Goal: Information Seeking & Learning: Learn about a topic

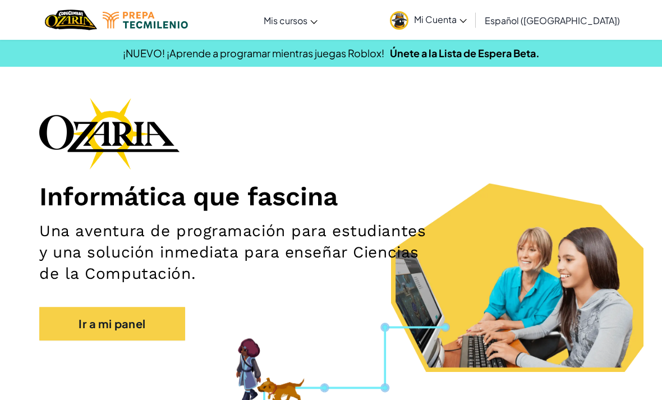
click at [472, 12] on link "Mi Cuenta" at bounding box center [428, 19] width 88 height 35
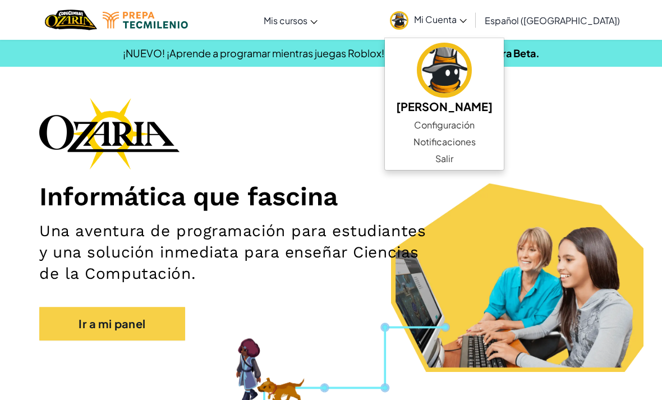
click at [123, 112] on img at bounding box center [109, 134] width 140 height 72
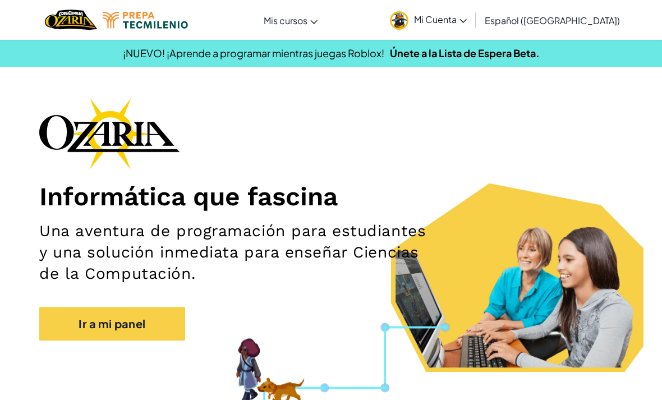
click at [119, 322] on link "Ir a mi panel" at bounding box center [112, 324] width 146 height 34
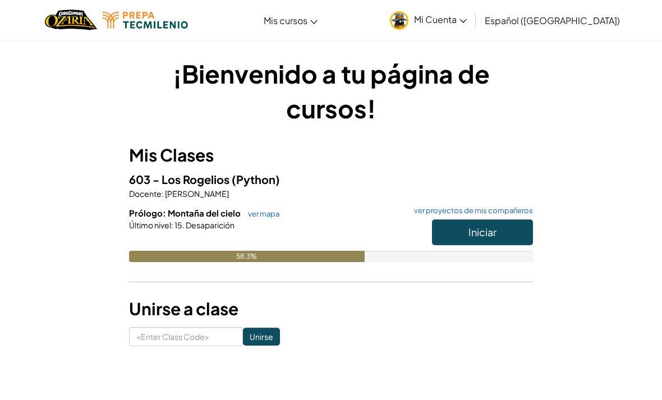
click at [475, 240] on button "Iniciar" at bounding box center [482, 232] width 101 height 26
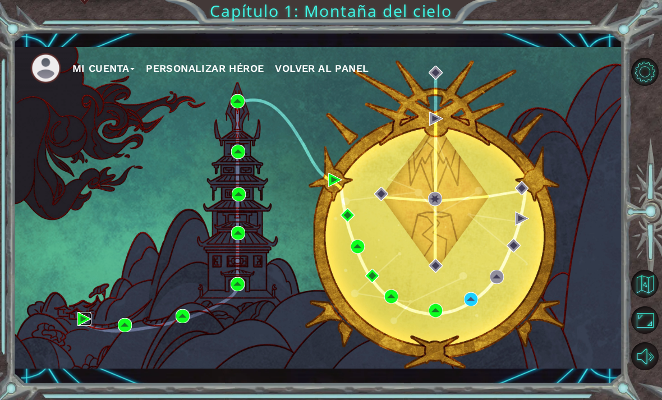
click at [89, 317] on img at bounding box center [84, 319] width 14 height 14
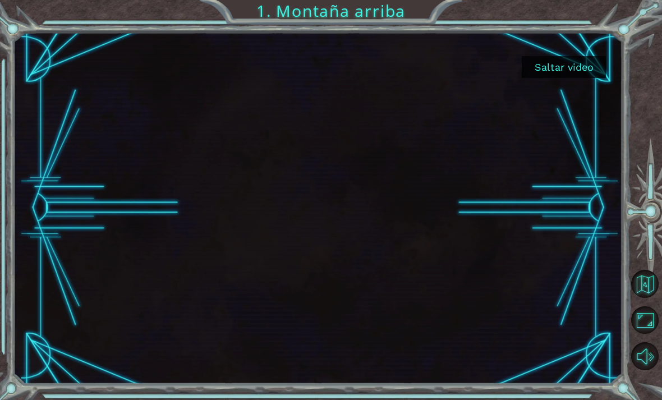
click at [564, 67] on button "Saltar video" at bounding box center [564, 67] width 84 height 22
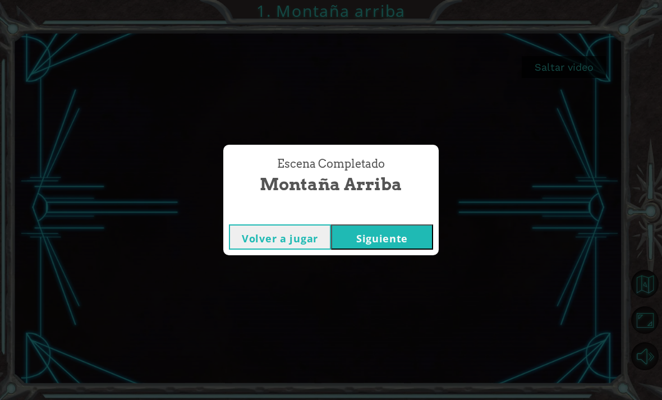
click at [292, 230] on button "Volver a jugar" at bounding box center [280, 236] width 102 height 25
click at [388, 237] on button "Siguiente" at bounding box center [382, 236] width 102 height 25
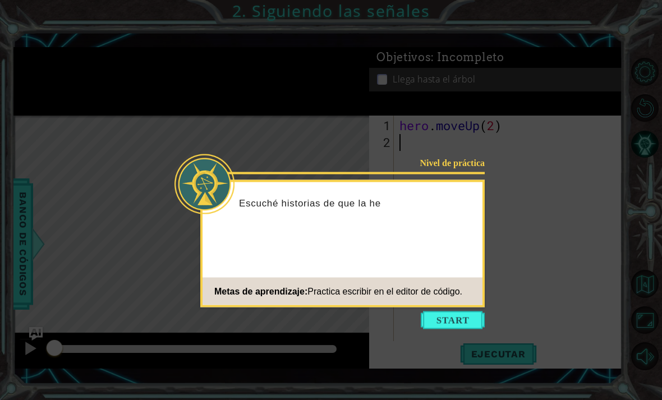
click at [406, 86] on icon at bounding box center [331, 200] width 662 height 400
click at [456, 313] on button "Start" at bounding box center [453, 320] width 64 height 18
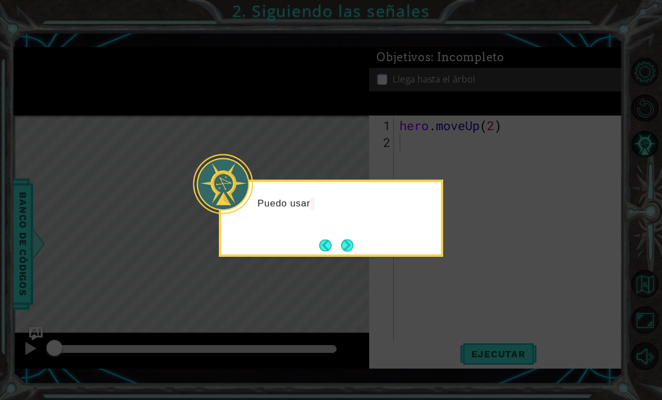
click at [351, 243] on button "Next" at bounding box center [347, 245] width 12 height 12
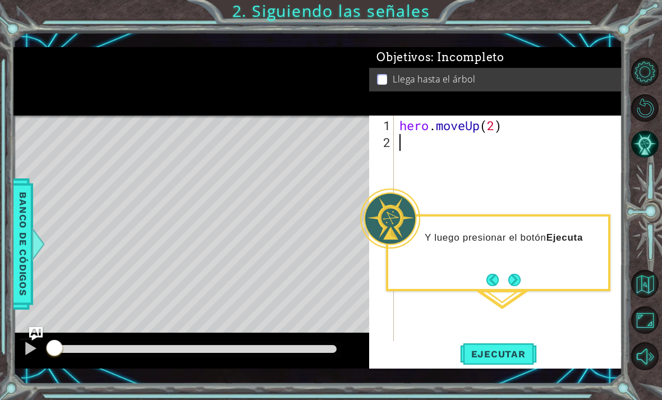
click at [520, 279] on button "Next" at bounding box center [514, 280] width 12 height 12
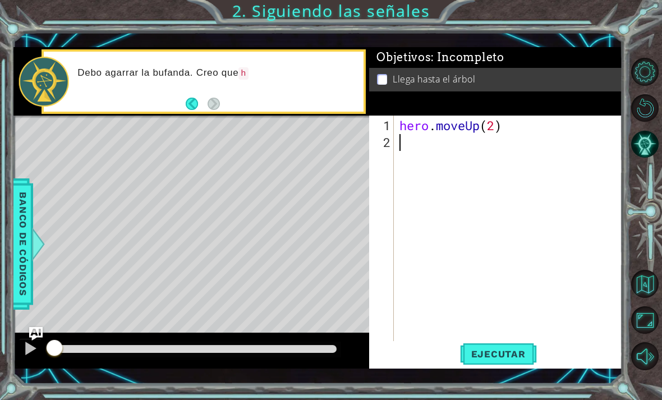
click at [193, 95] on div "Debo agarrar [PERSON_NAME]. Creo que h" at bounding box center [217, 81] width 294 height 40
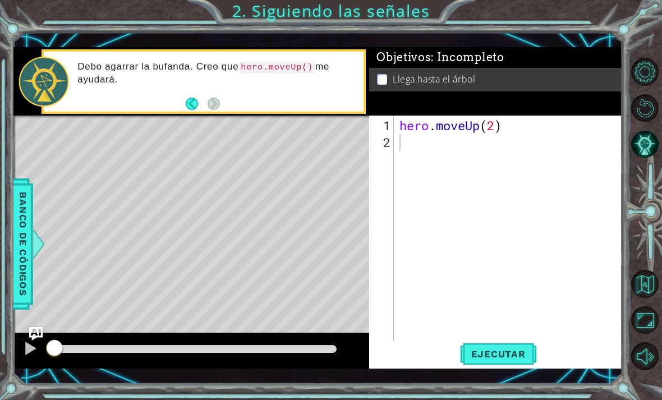
click at [190, 98] on button "Back" at bounding box center [197, 104] width 22 height 12
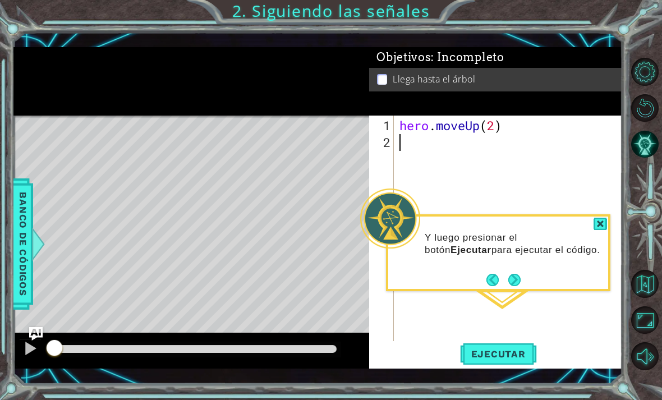
click at [519, 280] on button "Next" at bounding box center [514, 279] width 13 height 13
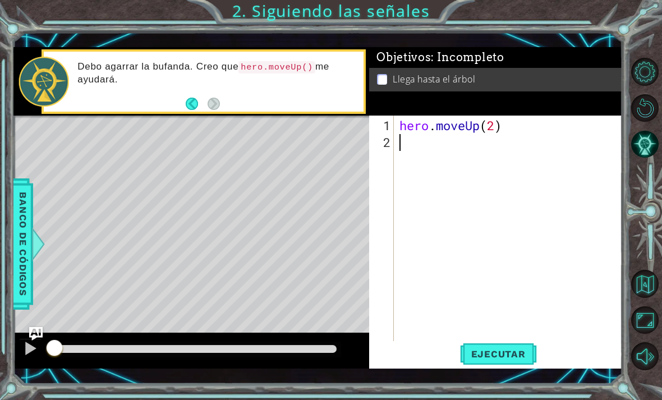
click at [186, 106] on button "Back" at bounding box center [197, 104] width 22 height 12
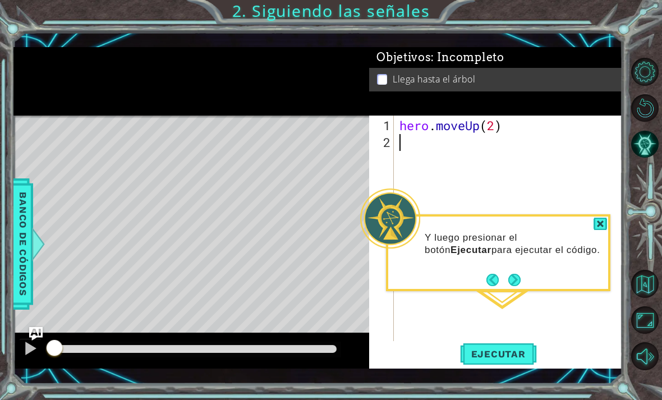
click at [593, 227] on div at bounding box center [599, 224] width 13 height 13
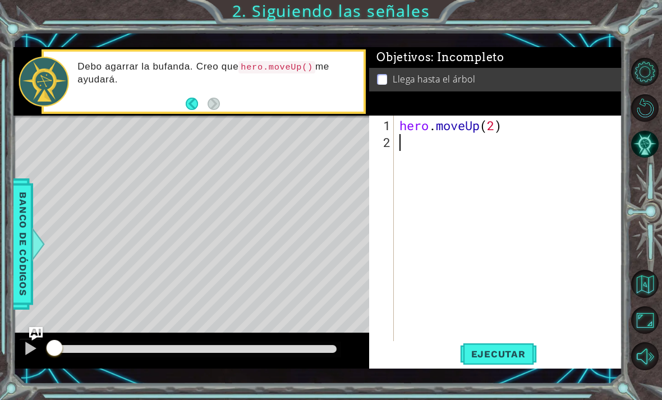
click at [182, 110] on div "Debo agarrar la bufanda. Creo que hero.moveUp() me ayudará." at bounding box center [203, 82] width 319 height 60
click at [190, 104] on button "Back" at bounding box center [197, 104] width 22 height 12
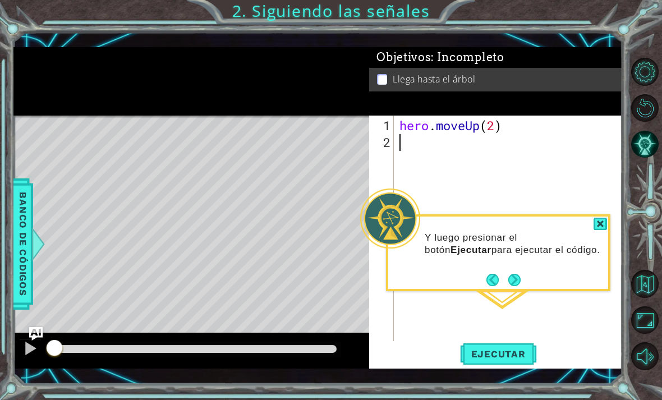
click at [517, 279] on button "Next" at bounding box center [514, 280] width 12 height 12
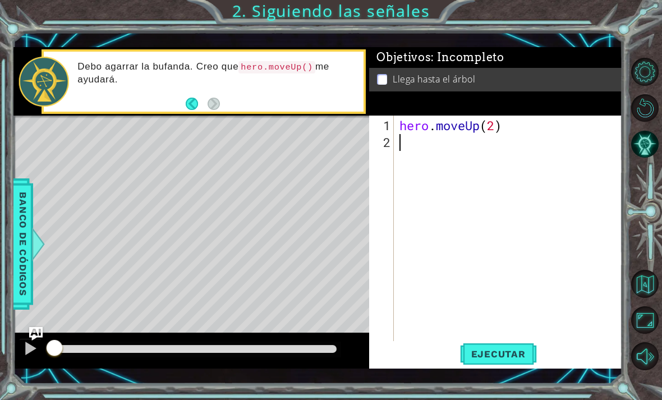
click at [189, 109] on button "Back" at bounding box center [197, 104] width 22 height 12
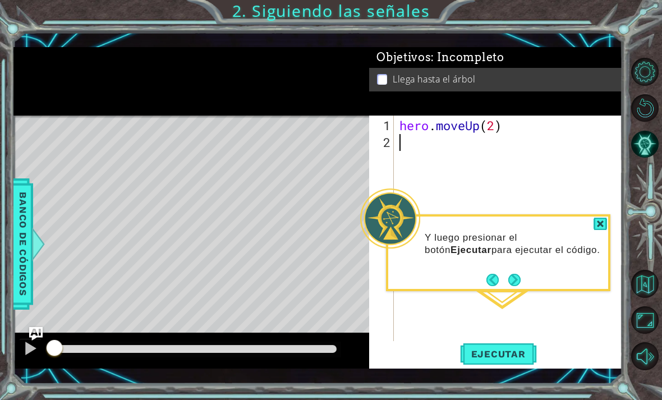
click at [517, 279] on button "Next" at bounding box center [514, 279] width 13 height 13
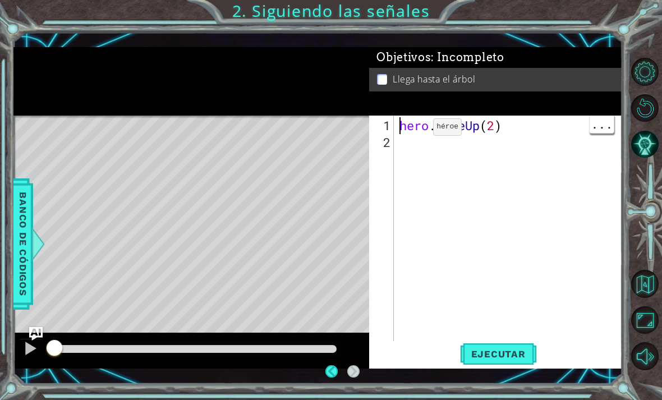
type textarea "hero.moveUp(2)"
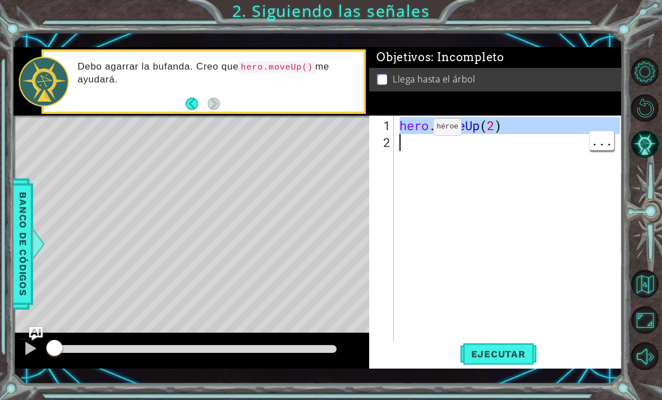
click at [361, 201] on div "Level Map" at bounding box center [272, 281] width 518 height 330
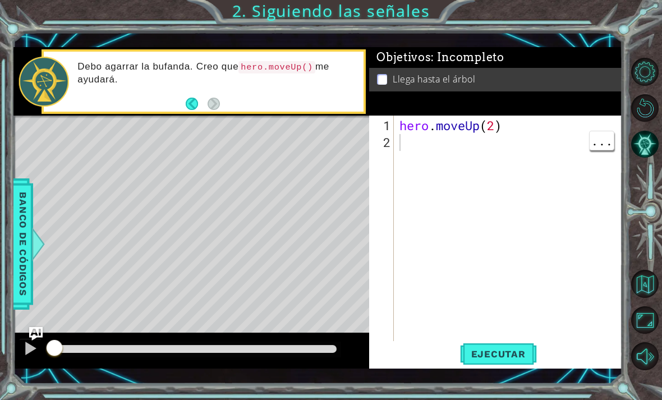
click at [405, 152] on div "hero . moveUp ( 2 )" at bounding box center [511, 251] width 228 height 269
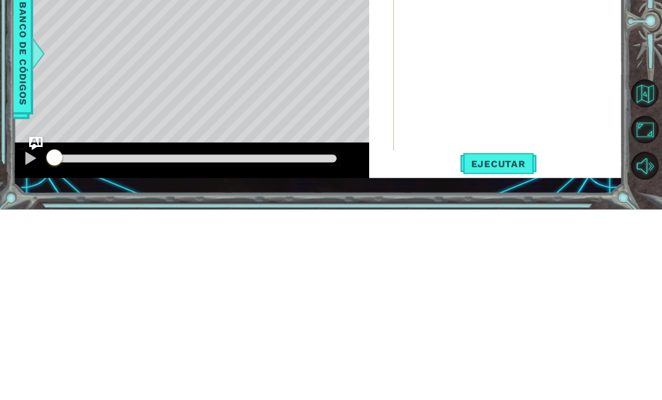
click at [26, 186] on span "Banco de códigos" at bounding box center [23, 244] width 18 height 116
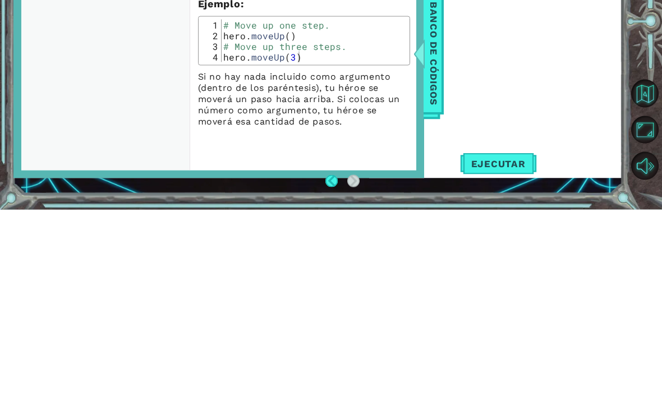
scroll to position [36, 0]
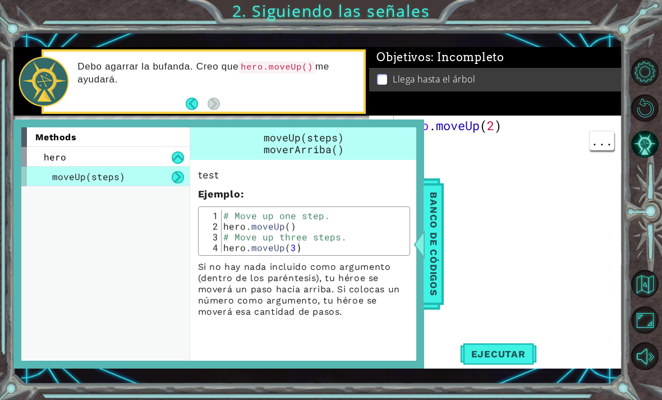
click at [473, 139] on div "hero . moveUp ( 2 )" at bounding box center [511, 251] width 228 height 269
click at [464, 48] on div "Objetivos : Incompleto" at bounding box center [495, 57] width 253 height 21
click at [351, 29] on div "1 ההההההההההההההההההההההההההההההההההההההההההההההההההההההההההההההההההההההההההההה…" at bounding box center [331, 200] width 662 height 400
click at [178, 20] on div "1 ההההההההההההההההההההההההההההההההההההההההההההההההההההההההההההההההההההההההההההה…" at bounding box center [331, 200] width 662 height 400
click at [441, 214] on span "Banco de códigos" at bounding box center [434, 244] width 18 height 116
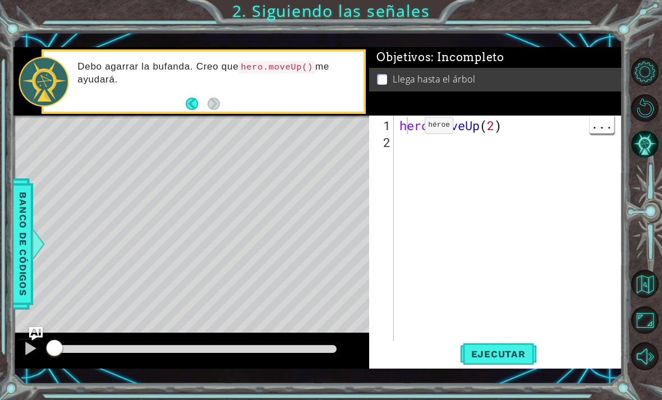
click at [408, 131] on div "hero . moveUp ( 2 )" at bounding box center [511, 251] width 228 height 269
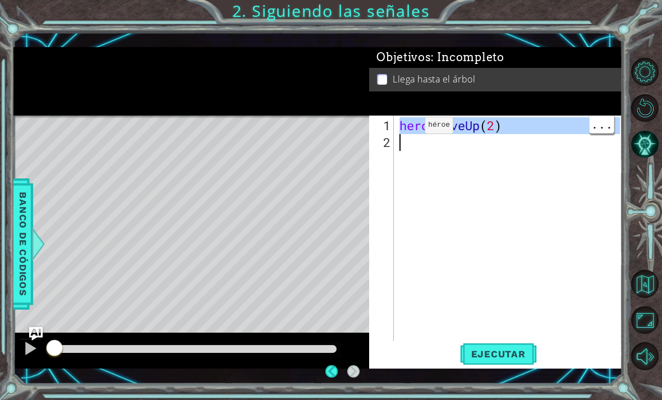
type textarea "hero.moveUp(2)"
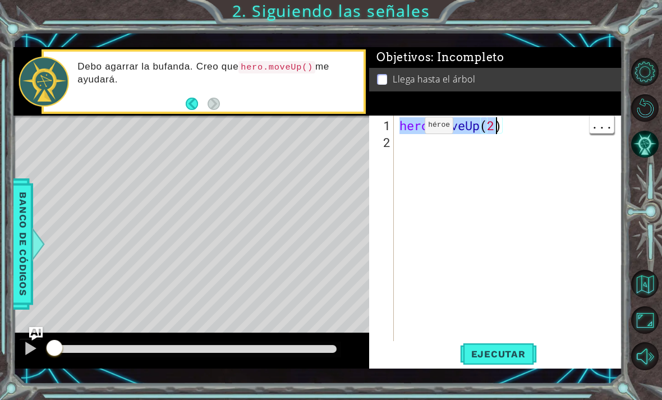
click at [498, 133] on div "hero . moveUp ( 2 )" at bounding box center [511, 251] width 228 height 269
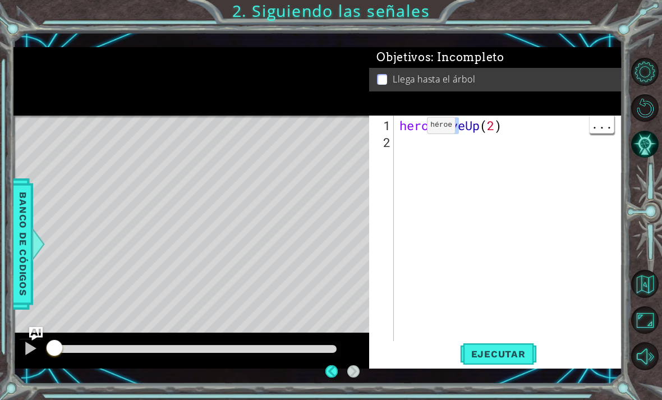
type textarea "hero.moveUp(2)"
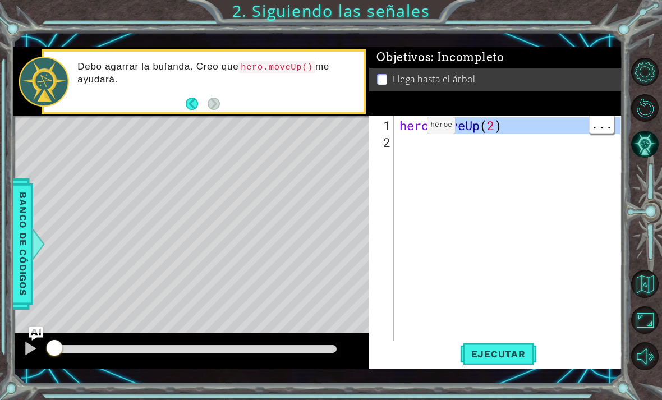
click at [517, 137] on div "hero . moveUp ( 2 )" at bounding box center [511, 251] width 228 height 269
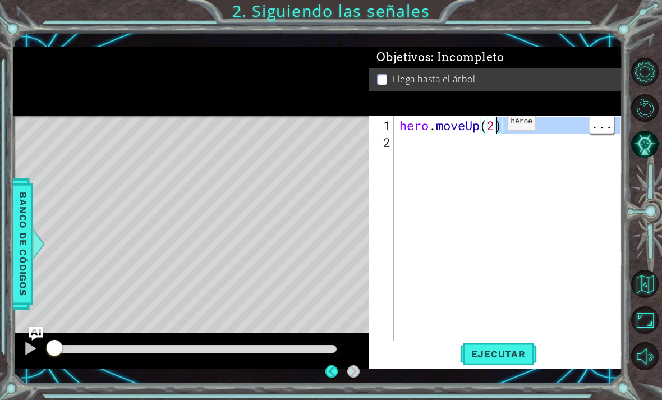
type textarea "hero.moveUp(2)"
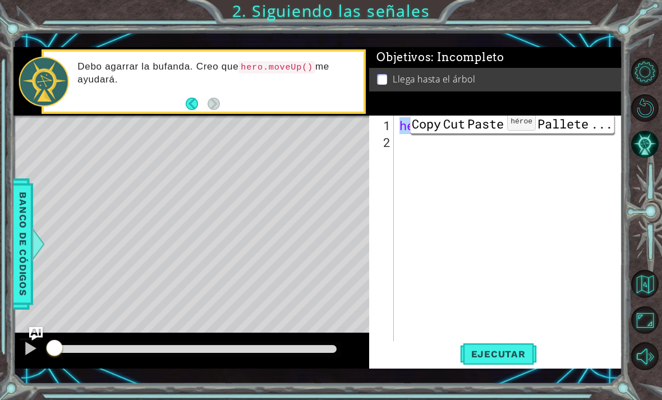
click at [551, 151] on div "hero . moveUp ( 2 )" at bounding box center [511, 251] width 228 height 269
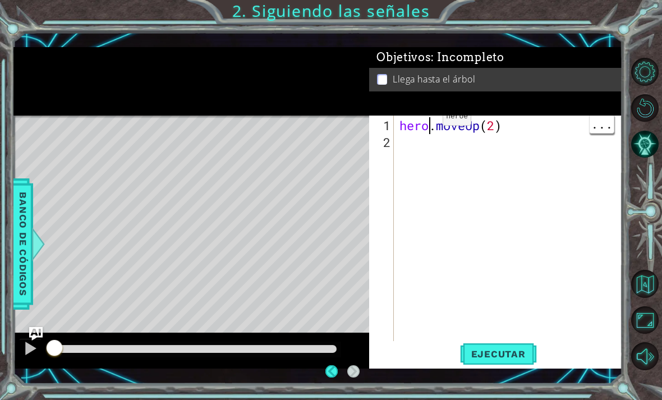
type textarea "hero.moveUp(2)"
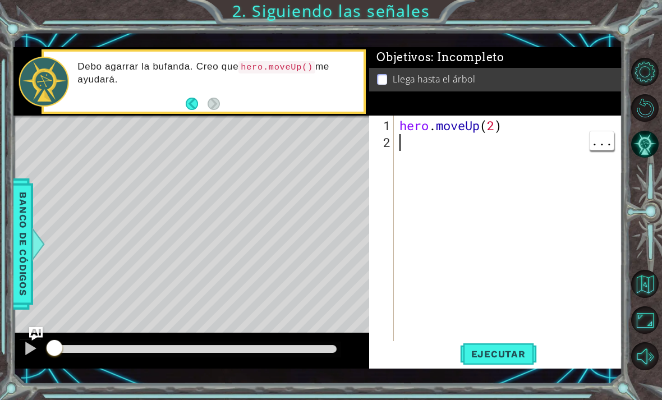
click at [437, 182] on div "hero . moveUp ( 2 )" at bounding box center [511, 251] width 228 height 269
click at [127, 132] on div "Level Map" at bounding box center [272, 281] width 518 height 330
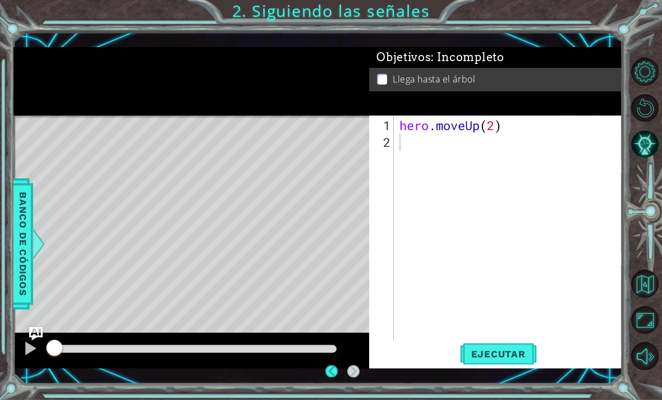
scroll to position [0, 0]
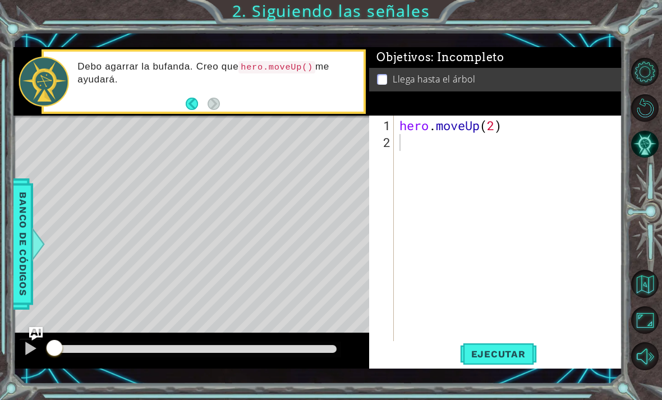
click at [34, 343] on div at bounding box center [30, 348] width 15 height 15
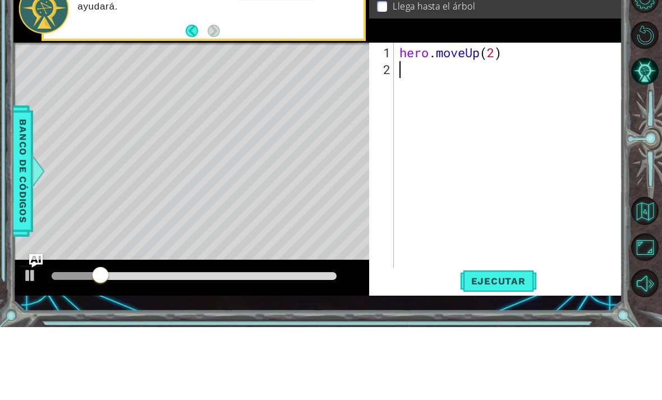
click at [333, 123] on div "Level Map" at bounding box center [272, 281] width 518 height 330
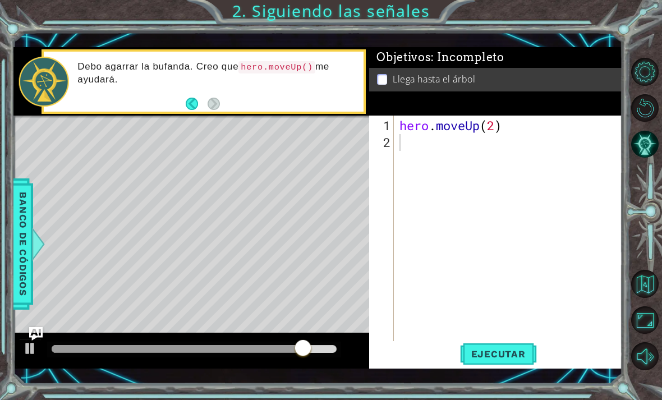
click at [644, 298] on button "Volver al mapa" at bounding box center [645, 284] width 28 height 28
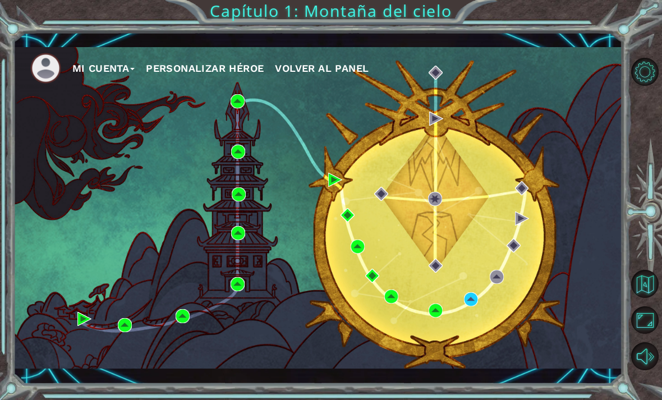
click at [118, 360] on div "Mi Cuenta Personalizar héroe Volver al panel" at bounding box center [317, 207] width 609 height 321
click at [119, 355] on div "Mi Cuenta Personalizar héroe Volver al panel" at bounding box center [317, 207] width 609 height 321
click at [122, 361] on div "Mi Cuenta Personalizar héroe Volver al panel" at bounding box center [317, 207] width 609 height 321
click at [121, 359] on div "Mi Cuenta Personalizar héroe Volver al panel" at bounding box center [317, 207] width 609 height 321
click at [123, 352] on div "Mi Cuenta Personalizar héroe Volver al panel" at bounding box center [317, 207] width 609 height 321
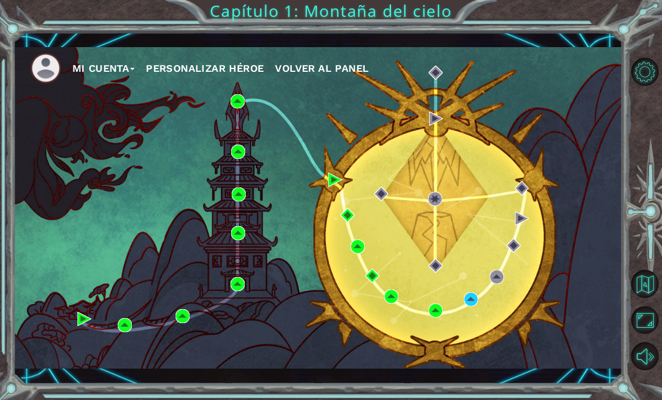
click at [127, 351] on div "Mi Cuenta Personalizar héroe Volver al panel" at bounding box center [317, 207] width 609 height 321
click at [81, 356] on div "Mi Cuenta Personalizar héroe Volver al panel" at bounding box center [317, 207] width 609 height 321
click at [78, 353] on div "Mi Cuenta Personalizar héroe Volver al panel" at bounding box center [317, 207] width 609 height 321
click at [130, 363] on div "Mi Cuenta Personalizar héroe Volver al panel" at bounding box center [317, 207] width 609 height 321
click at [76, 355] on div "Mi Cuenta Personalizar héroe Volver al panel" at bounding box center [317, 207] width 609 height 321
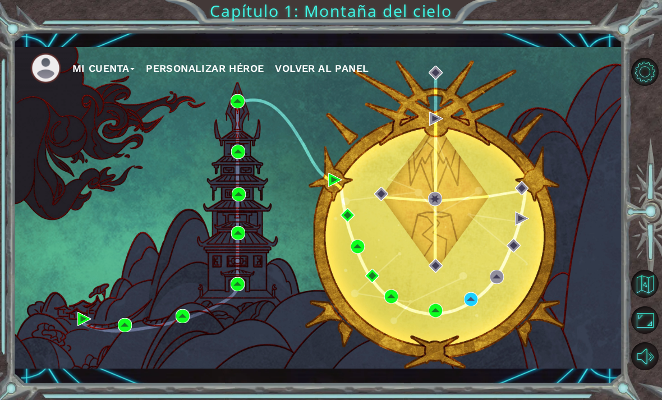
click at [85, 354] on div "Mi Cuenta Personalizar héroe Volver al panel" at bounding box center [317, 207] width 609 height 321
click at [123, 328] on img at bounding box center [125, 325] width 14 height 14
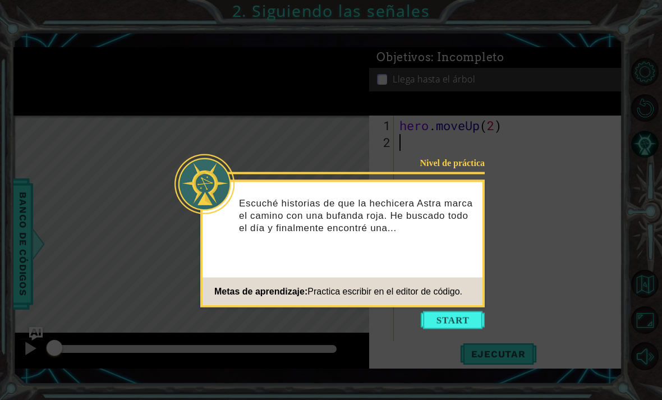
click at [462, 322] on button "Start" at bounding box center [453, 320] width 64 height 18
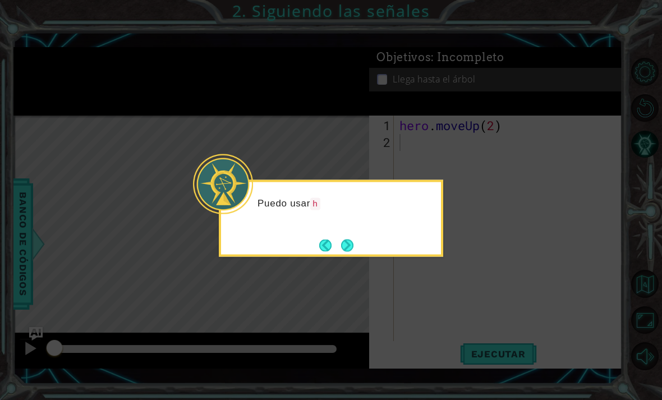
click at [522, 152] on icon at bounding box center [331, 200] width 662 height 400
click at [348, 241] on button "Next" at bounding box center [347, 245] width 12 height 12
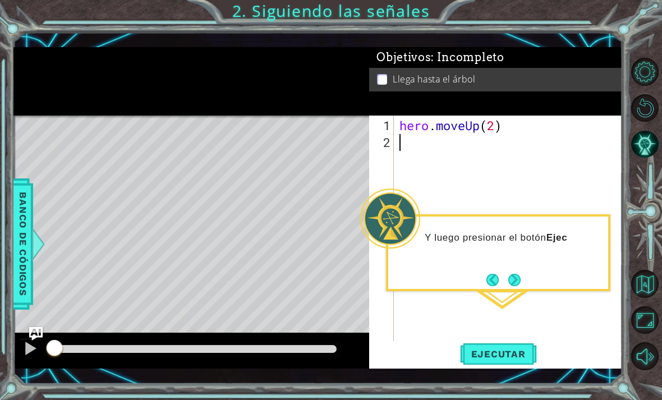
click at [531, 256] on div "Y luego presionar el botón Ejec" at bounding box center [498, 243] width 220 height 44
click at [520, 286] on button "Next" at bounding box center [514, 280] width 12 height 12
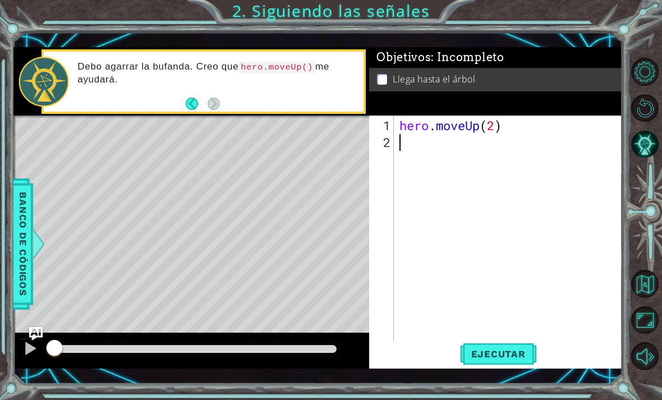
click at [640, 334] on button "Maximizar navegador" at bounding box center [645, 320] width 28 height 28
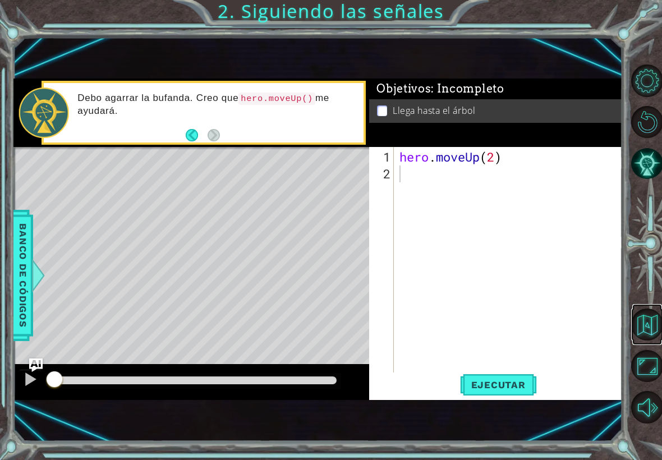
click at [648, 333] on button "Volver al mapa" at bounding box center [647, 324] width 32 height 32
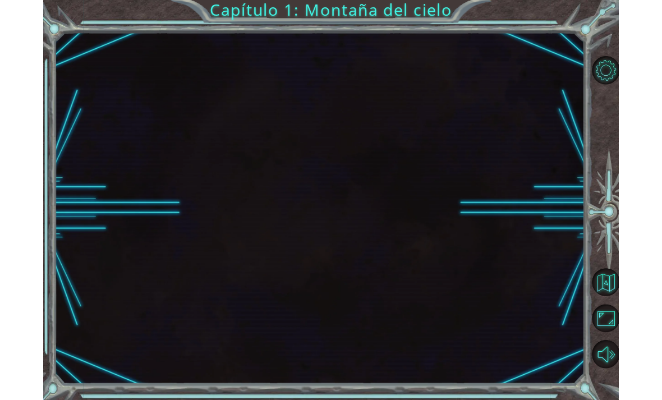
scroll to position [26, 0]
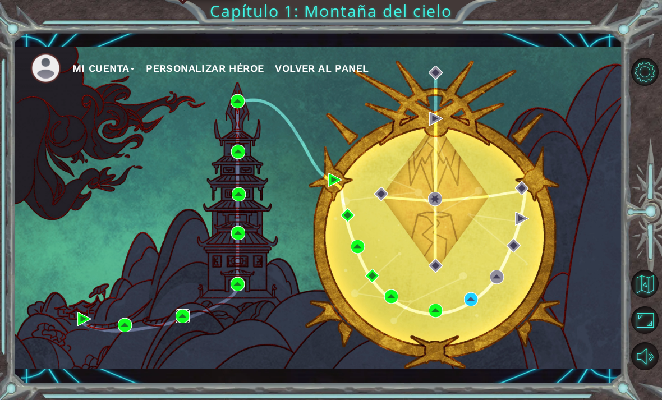
click at [177, 317] on img at bounding box center [183, 316] width 14 height 14
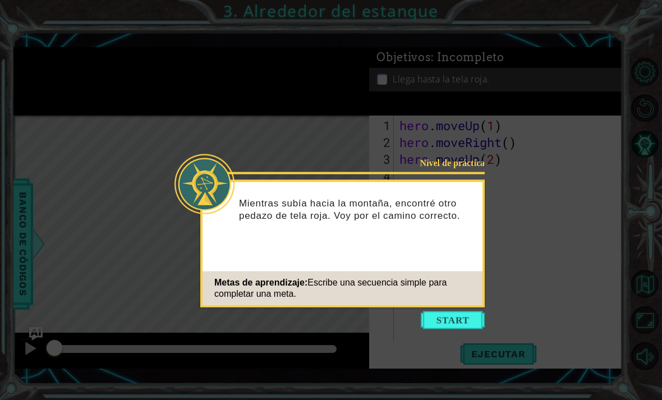
click at [463, 313] on button "Start" at bounding box center [453, 320] width 64 height 18
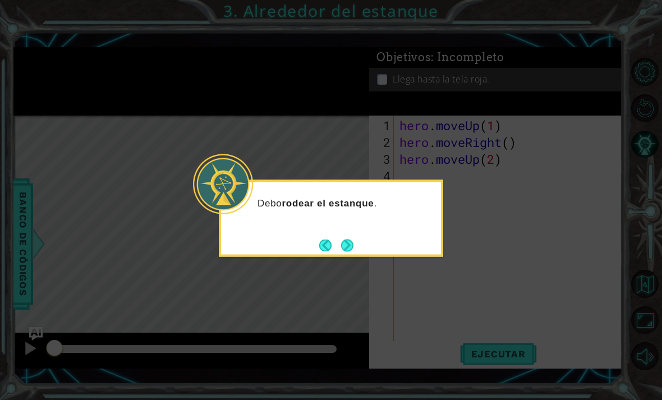
click at [347, 242] on button "Next" at bounding box center [347, 245] width 12 height 12
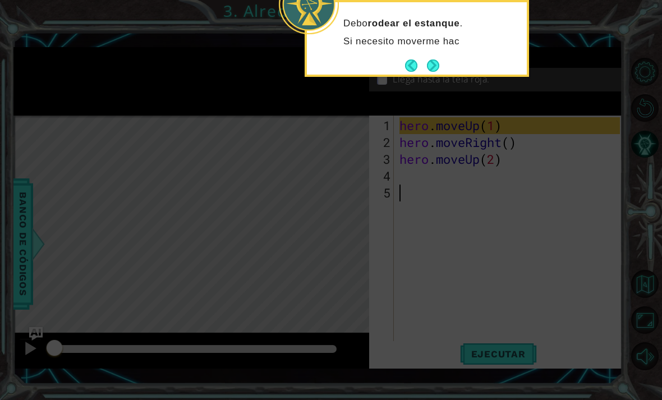
click at [275, 220] on icon at bounding box center [331, 200] width 662 height 400
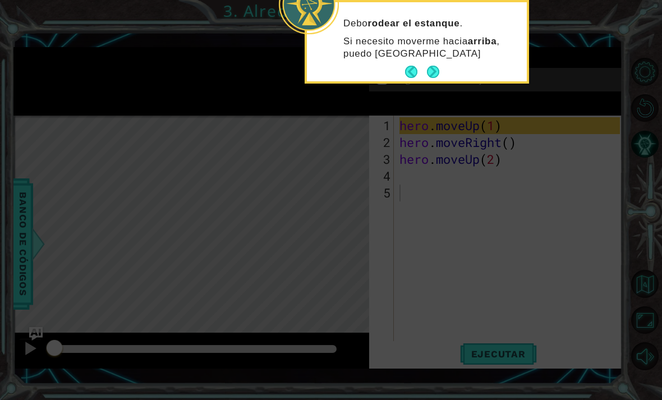
click at [441, 55] on p "Si necesito moverme hacia arriba , puedo [GEOGRAPHIC_DATA]" at bounding box center [431, 47] width 176 height 25
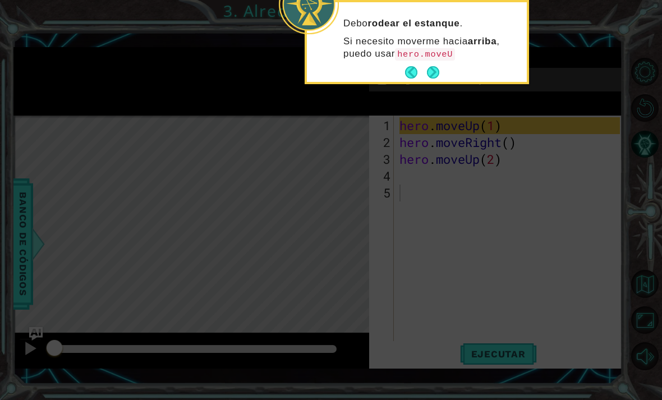
click at [434, 59] on code "hero.moveU" at bounding box center [425, 54] width 60 height 12
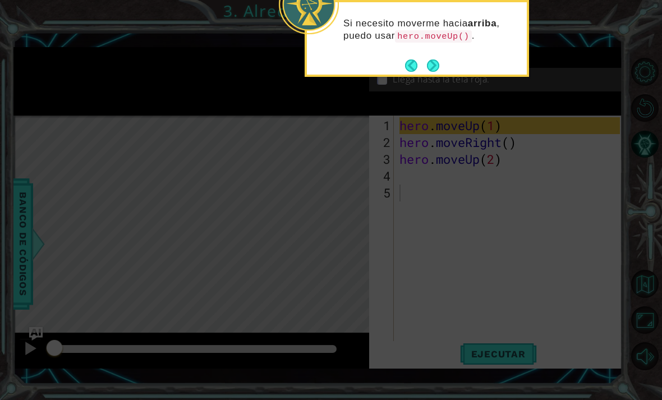
click at [434, 70] on button "Next" at bounding box center [433, 65] width 12 height 12
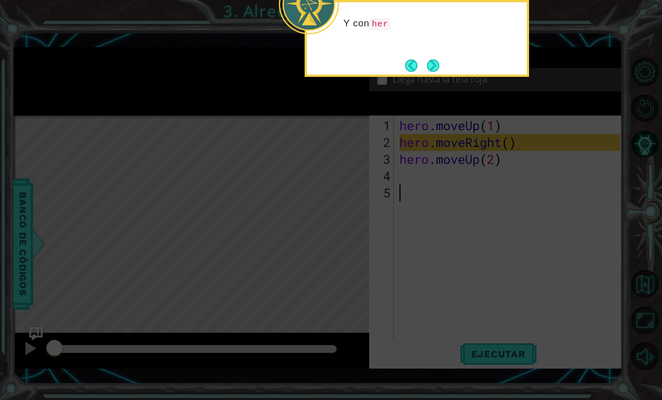
click at [439, 64] on button "Next" at bounding box center [433, 65] width 12 height 12
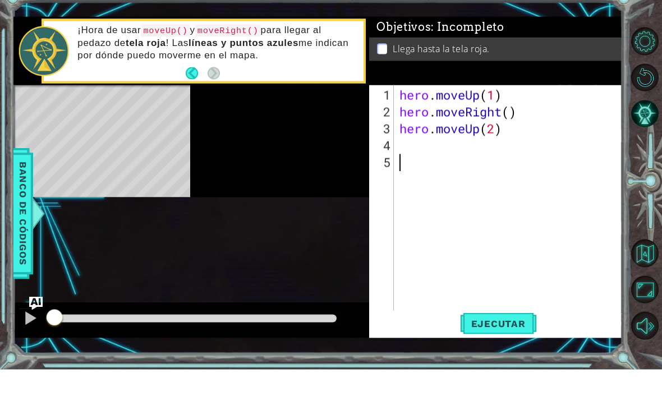
click at [343, 124] on div "Level Map" at bounding box center [272, 281] width 518 height 330
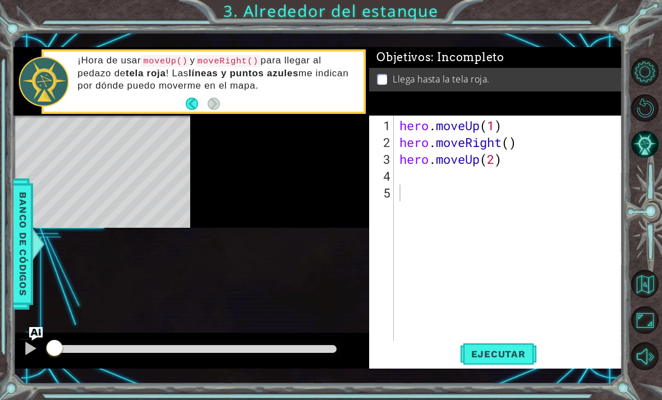
click at [644, 298] on button "Volver al mapa" at bounding box center [645, 284] width 28 height 28
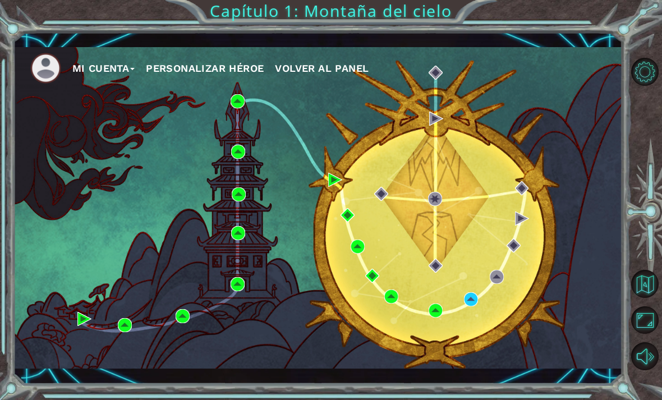
click at [237, 311] on div "Mi Cuenta Personalizar héroe Volver al panel" at bounding box center [317, 207] width 609 height 321
click at [238, 312] on div "Mi Cuenta Personalizar héroe Volver al panel" at bounding box center [317, 207] width 609 height 321
click at [235, 317] on div "Mi Cuenta Personalizar héroe Volver al panel" at bounding box center [317, 207] width 609 height 321
click at [234, 312] on div "Mi Cuenta Personalizar héroe Volver al panel" at bounding box center [317, 207] width 609 height 321
click at [235, 313] on div "Mi Cuenta Personalizar héroe Volver al panel" at bounding box center [317, 207] width 609 height 321
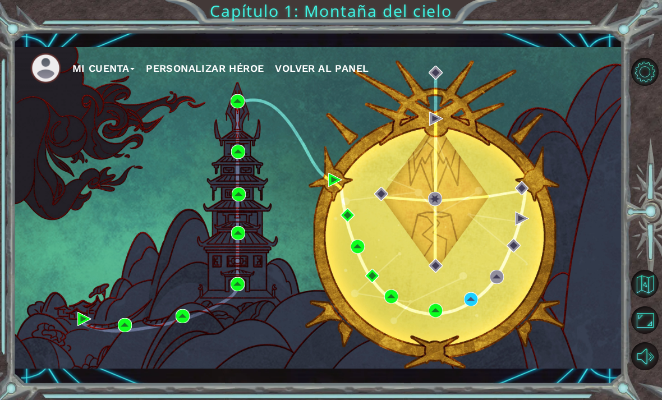
click at [233, 316] on div "Mi Cuenta Personalizar héroe Volver al panel" at bounding box center [317, 207] width 609 height 321
click at [233, 319] on div "Mi Cuenta Personalizar héroe Volver al panel" at bounding box center [317, 207] width 609 height 321
click at [234, 316] on div "Mi Cuenta Personalizar héroe Volver al panel" at bounding box center [317, 207] width 609 height 321
click at [236, 312] on div "Mi Cuenta Personalizar héroe Volver al panel" at bounding box center [317, 207] width 609 height 321
click at [227, 319] on div "Mi Cuenta Personalizar héroe Volver al panel" at bounding box center [317, 207] width 609 height 321
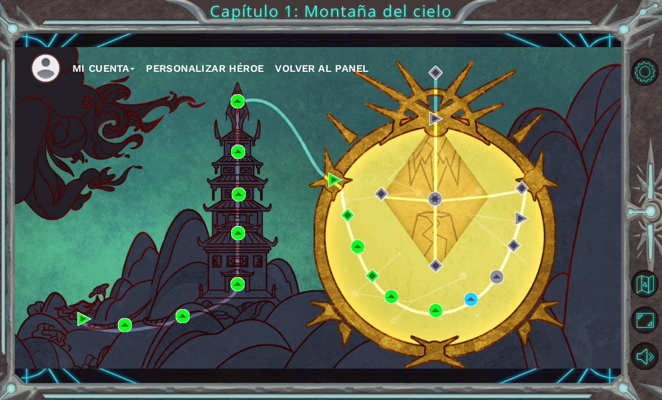
click at [228, 312] on div "Mi Cuenta Personalizar héroe Volver al panel" at bounding box center [317, 207] width 609 height 321
click at [228, 316] on div "Mi Cuenta Personalizar héroe Volver al panel" at bounding box center [317, 207] width 609 height 321
click at [233, 314] on div "Mi Cuenta Personalizar héroe Volver al panel" at bounding box center [317, 207] width 609 height 321
click at [234, 309] on div "Mi Cuenta Personalizar héroe Volver al panel" at bounding box center [317, 207] width 609 height 321
click at [228, 317] on div "Mi Cuenta Personalizar héroe Volver al panel" at bounding box center [317, 207] width 609 height 321
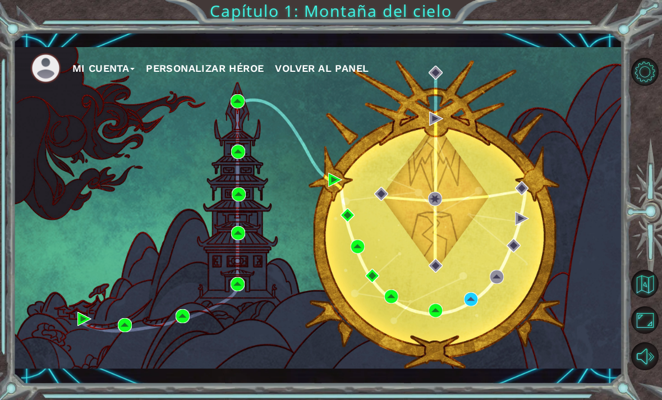
click at [229, 313] on div "Mi Cuenta Personalizar héroe Volver al panel" at bounding box center [317, 207] width 609 height 321
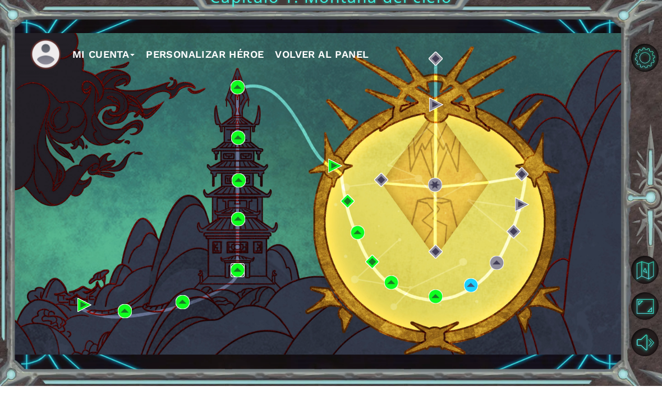
click at [238, 277] on img at bounding box center [237, 284] width 14 height 14
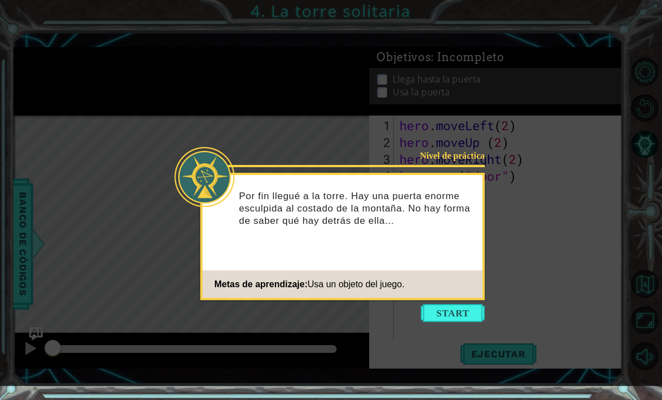
click at [465, 310] on button "Start" at bounding box center [453, 313] width 64 height 18
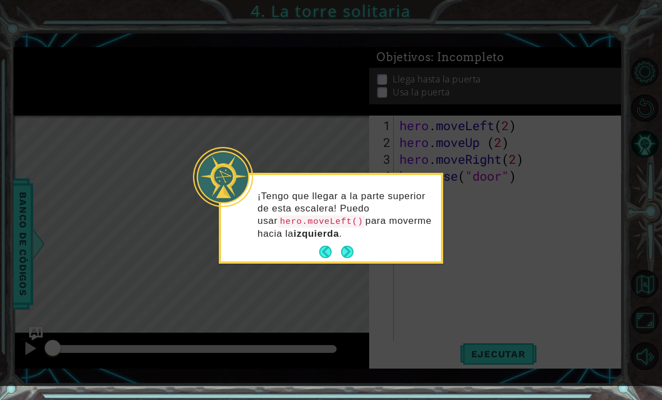
click at [342, 254] on button "Next" at bounding box center [347, 252] width 12 height 12
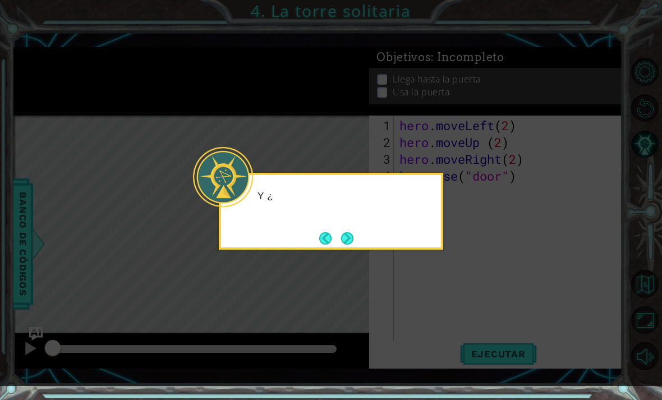
click at [345, 233] on button "Next" at bounding box center [347, 238] width 12 height 12
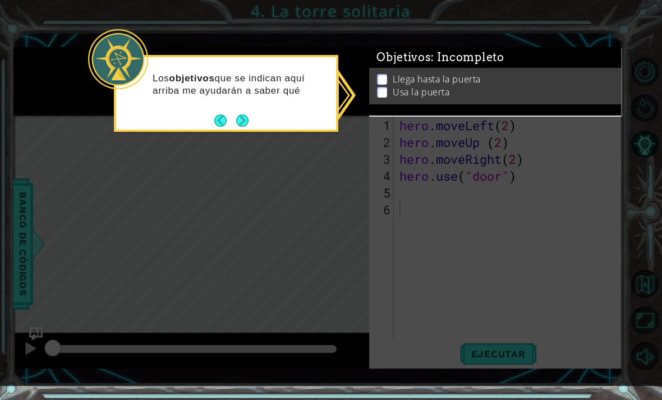
click at [250, 115] on div "Los objetivos que se indican aquí arriba me ayudarán a saber qué" at bounding box center [226, 90] width 220 height 57
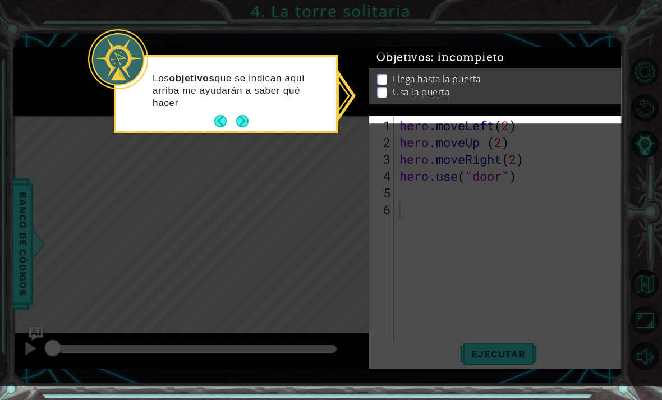
click at [243, 126] on button "Next" at bounding box center [242, 121] width 12 height 12
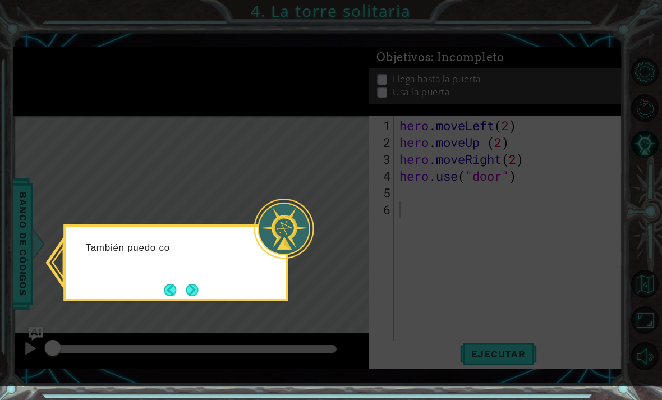
click at [197, 297] on button "Next" at bounding box center [192, 290] width 14 height 14
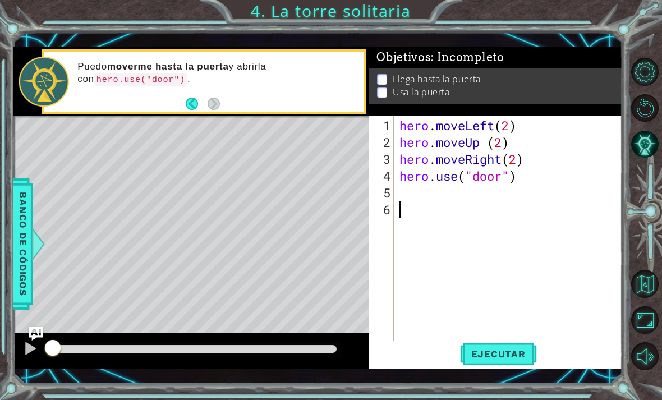
click at [644, 334] on button "Maximizar navegador" at bounding box center [645, 320] width 28 height 28
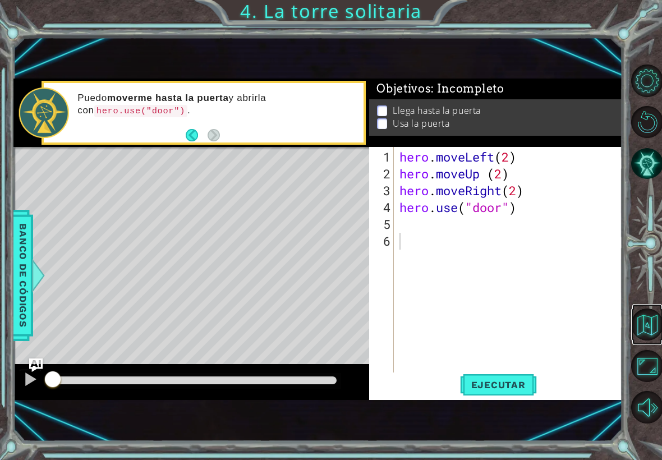
click at [643, 329] on button "Volver al mapa" at bounding box center [647, 324] width 32 height 32
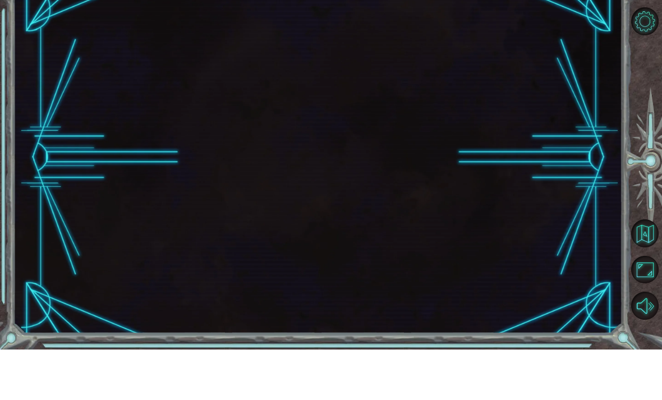
scroll to position [36, 0]
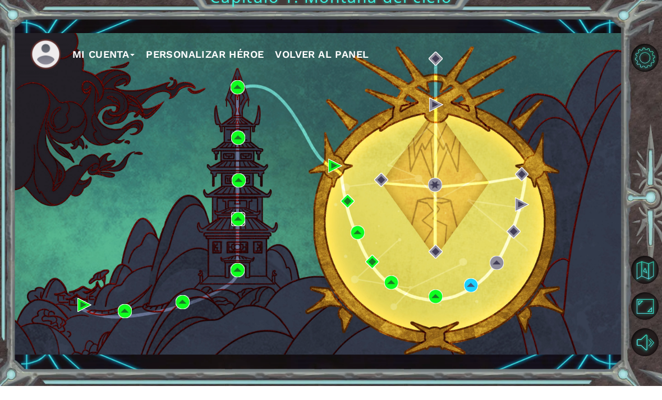
click at [242, 226] on img at bounding box center [238, 233] width 14 height 14
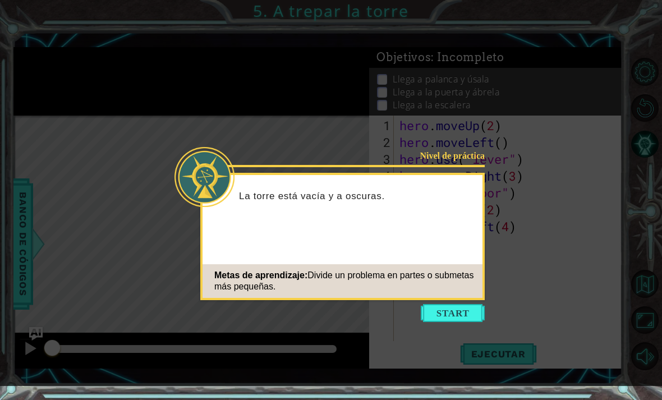
click at [469, 319] on button "Start" at bounding box center [453, 313] width 64 height 18
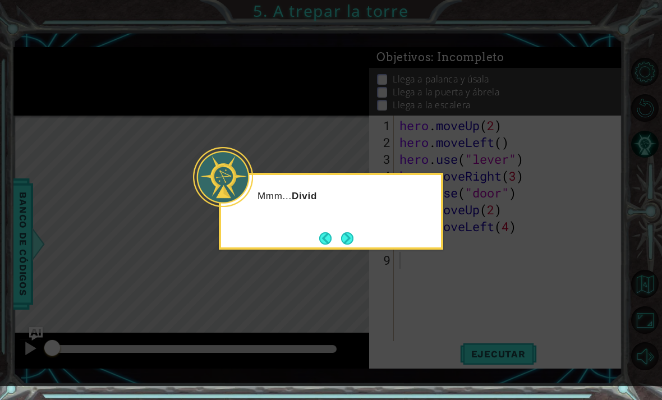
click at [350, 241] on icon at bounding box center [331, 193] width 662 height 386
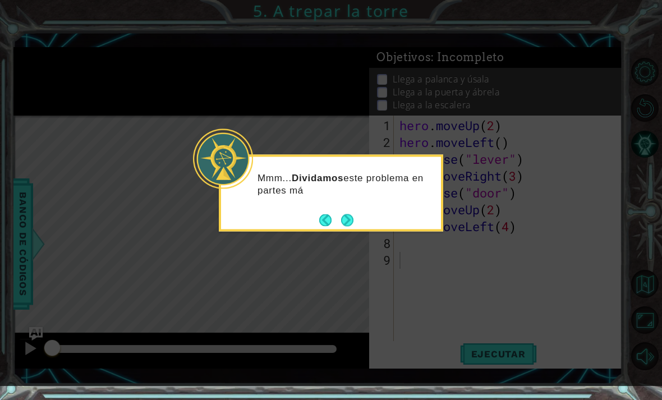
click at [349, 214] on button "Next" at bounding box center [347, 220] width 12 height 12
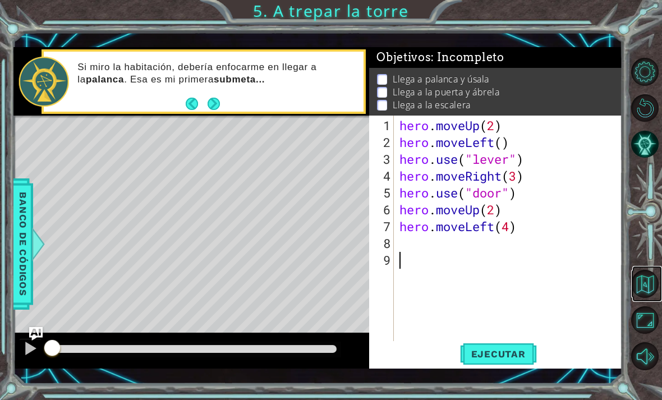
click at [645, 298] on button "Volver al mapa" at bounding box center [645, 284] width 28 height 28
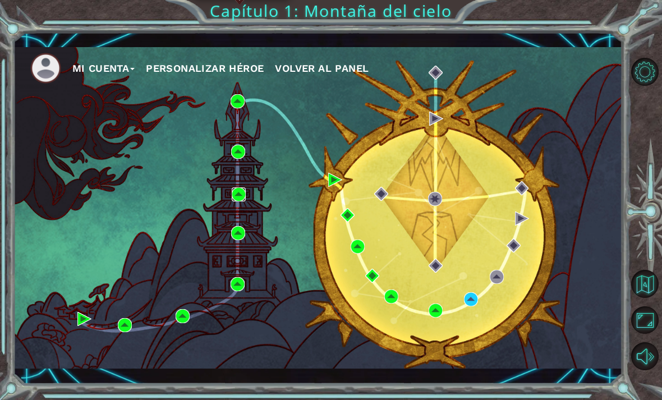
click at [240, 191] on img at bounding box center [239, 194] width 14 height 14
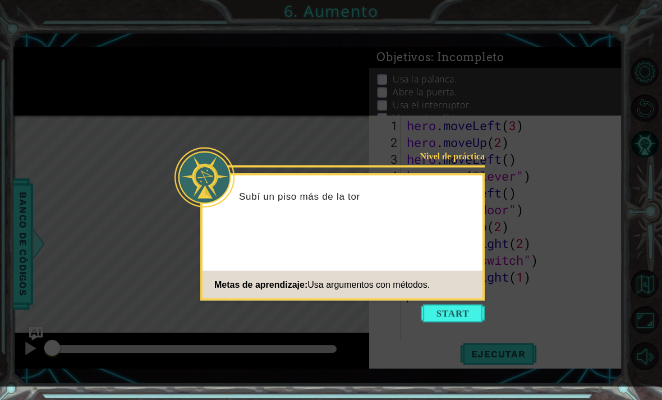
click at [468, 312] on button "Start" at bounding box center [453, 314] width 64 height 18
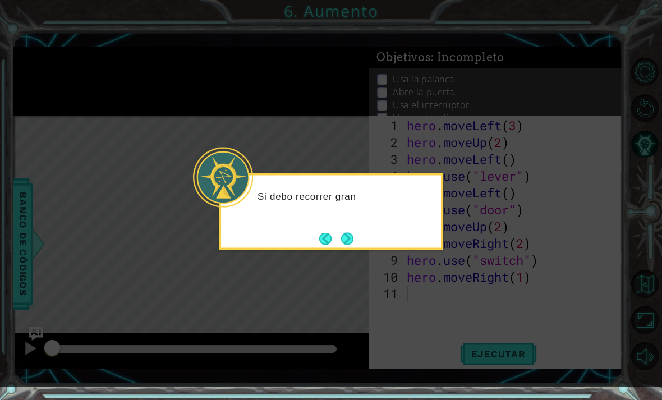
click at [524, 81] on icon at bounding box center [331, 193] width 662 height 386
click at [353, 232] on button "Next" at bounding box center [347, 238] width 12 height 12
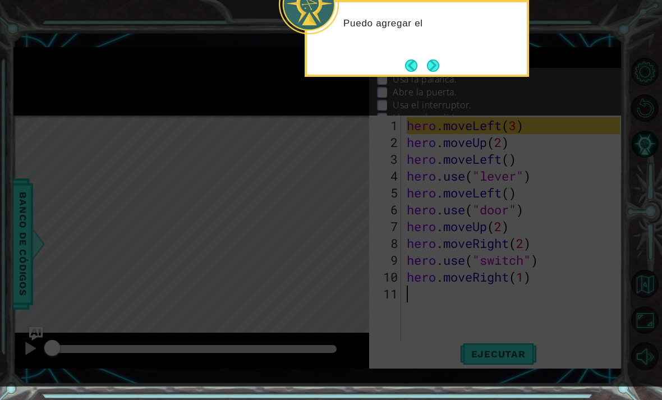
click at [495, 91] on icon at bounding box center [331, 193] width 662 height 386
click at [430, 59] on button "Next" at bounding box center [433, 65] width 12 height 12
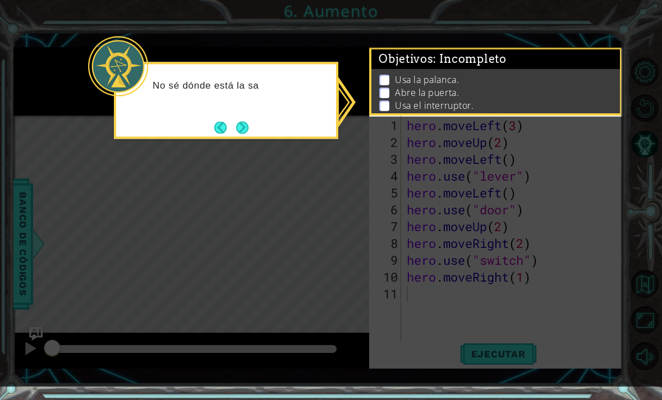
click at [237, 133] on button "Next" at bounding box center [242, 127] width 12 height 12
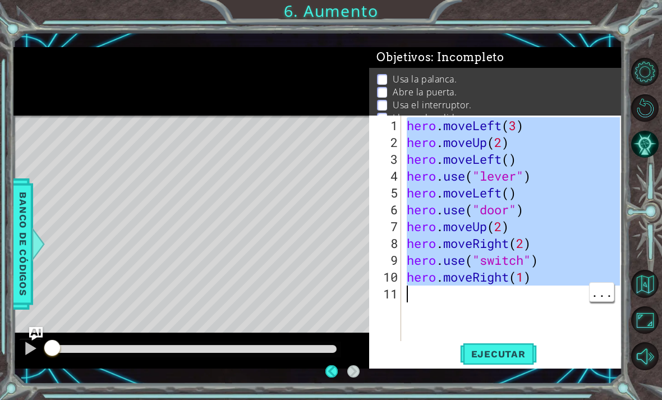
scroll to position [36, 0]
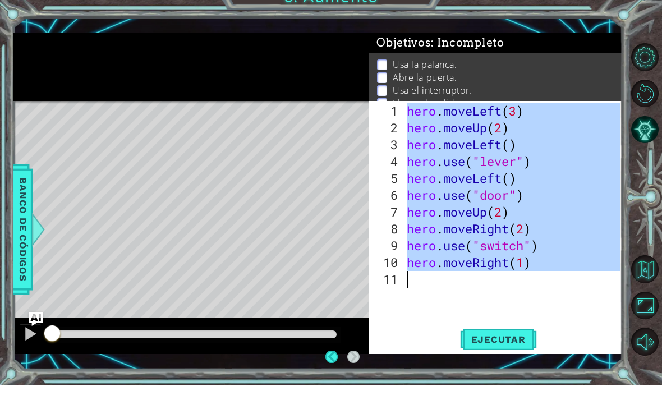
type textarea "hero.moveRight(1)"
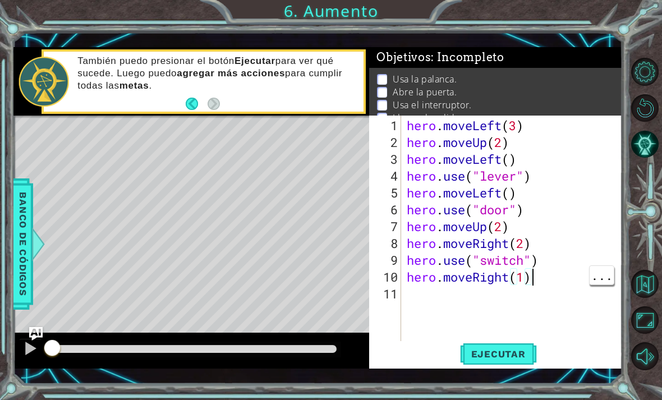
scroll to position [0, 0]
click at [649, 298] on button "Volver al mapa" at bounding box center [645, 284] width 28 height 28
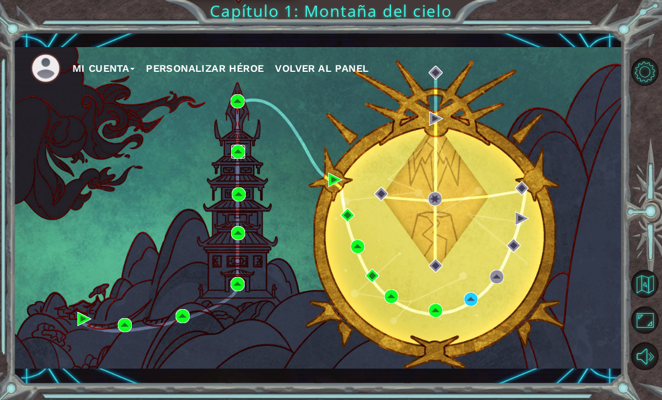
click at [237, 151] on img at bounding box center [238, 152] width 14 height 14
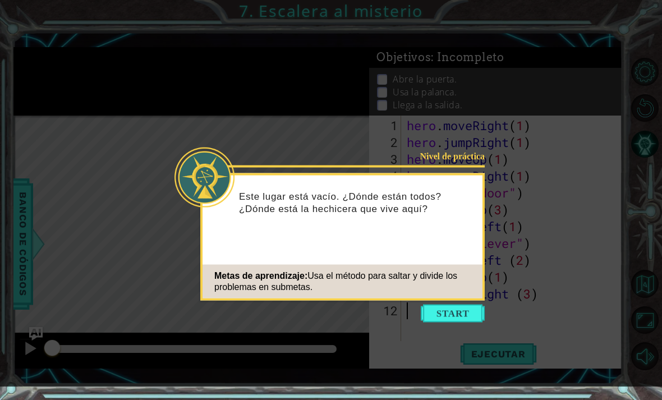
click at [455, 317] on button "Start" at bounding box center [453, 314] width 64 height 18
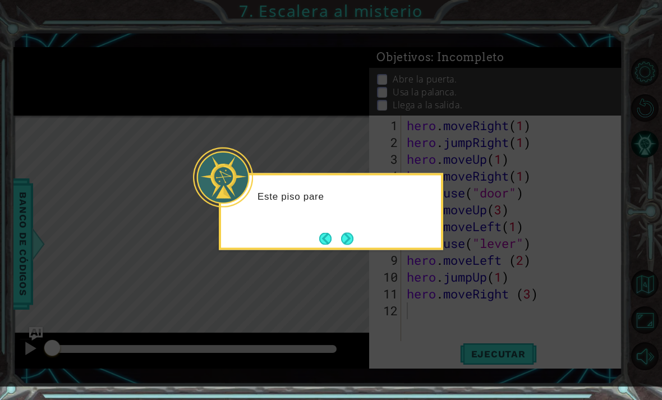
click at [344, 240] on button "Next" at bounding box center [347, 238] width 12 height 12
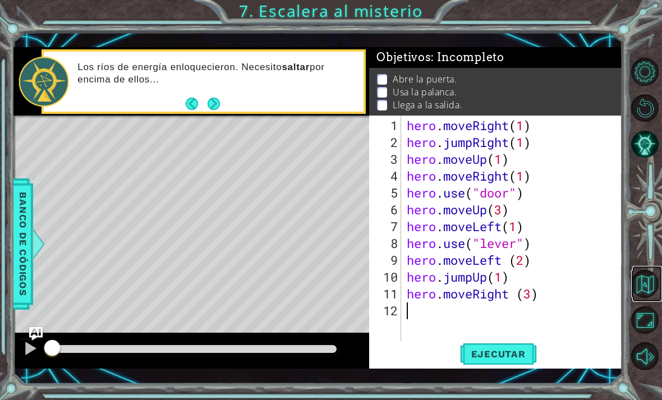
click at [639, 298] on button "Volver al mapa" at bounding box center [645, 284] width 28 height 28
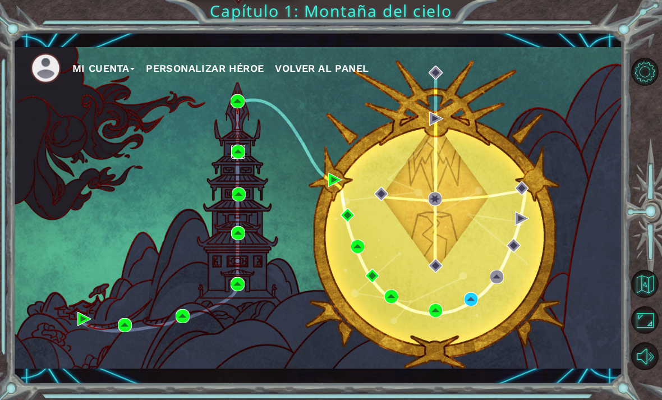
click at [237, 153] on img at bounding box center [238, 152] width 14 height 14
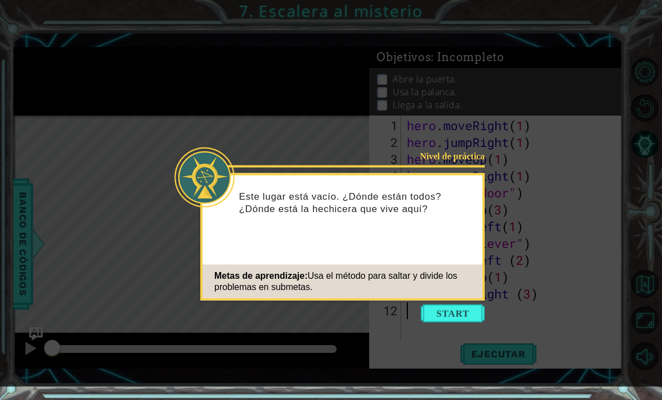
click at [598, 199] on icon at bounding box center [331, 193] width 662 height 386
click at [450, 316] on button "Start" at bounding box center [453, 314] width 64 height 18
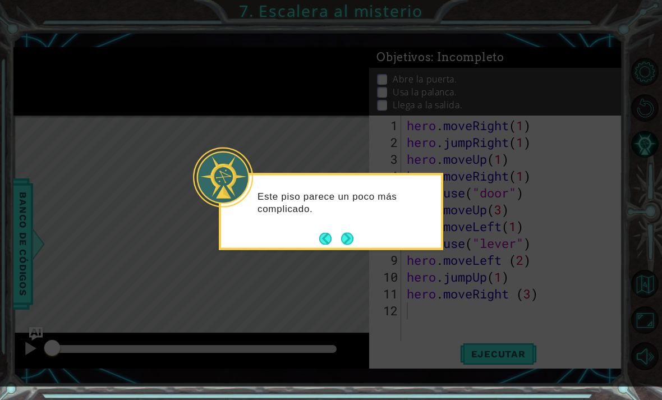
click at [348, 238] on button "Next" at bounding box center [347, 238] width 12 height 12
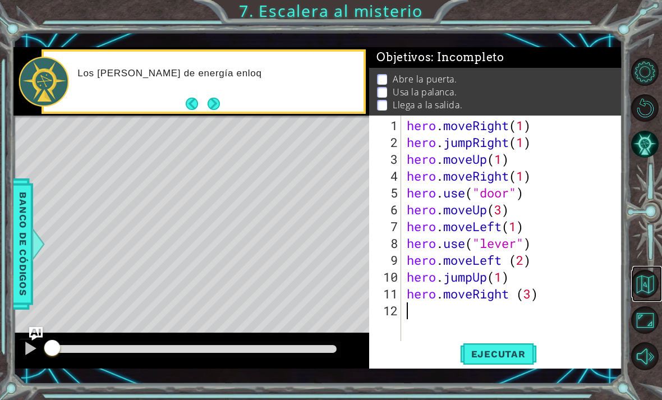
click at [644, 298] on button "Volver al mapa" at bounding box center [645, 284] width 28 height 28
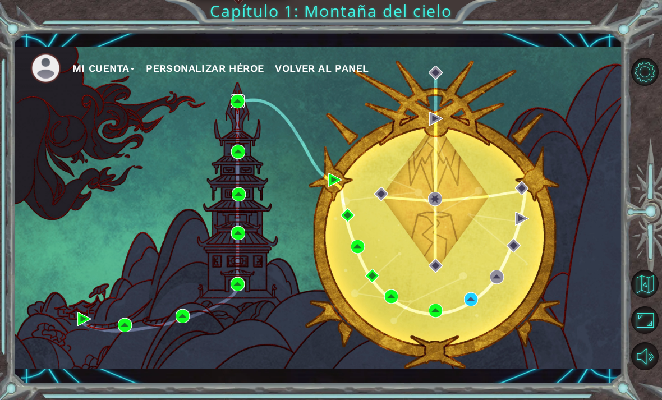
click at [233, 96] on img at bounding box center [237, 101] width 14 height 14
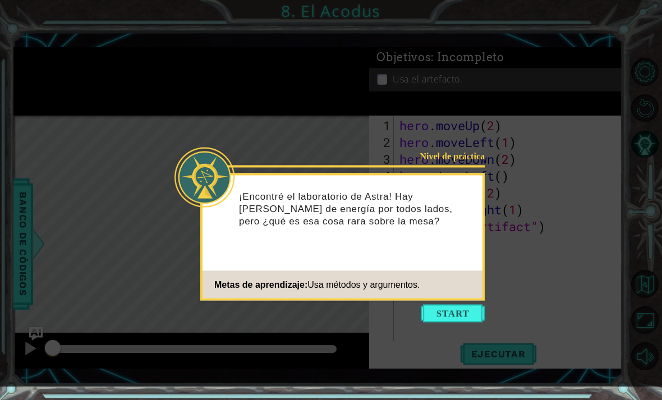
click at [464, 316] on button "Start" at bounding box center [453, 314] width 64 height 18
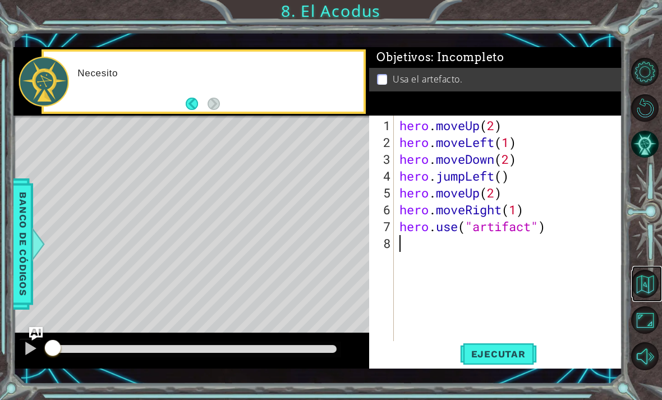
click at [648, 298] on button "Volver al mapa" at bounding box center [645, 284] width 28 height 28
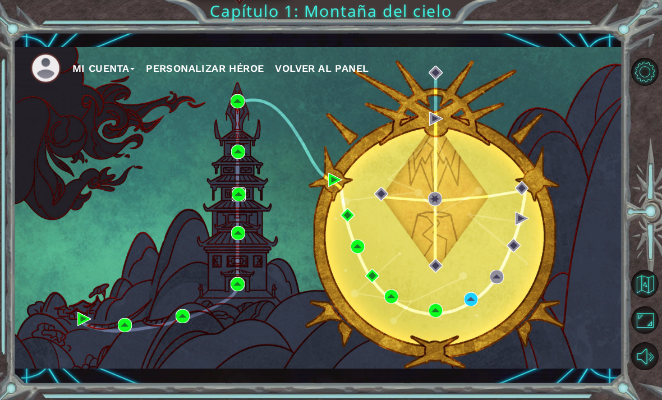
click at [236, 196] on img at bounding box center [239, 194] width 14 height 14
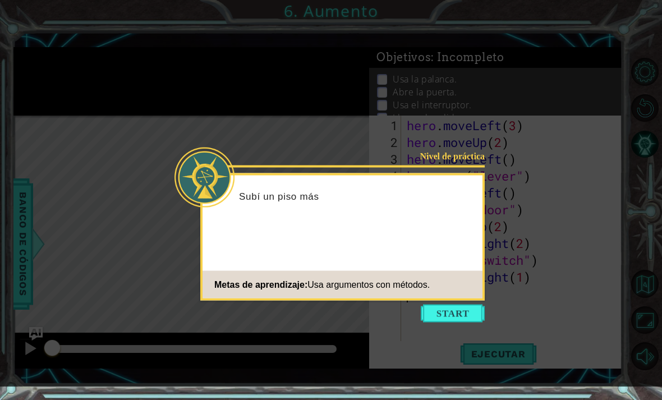
click at [466, 309] on button "Start" at bounding box center [453, 314] width 64 height 18
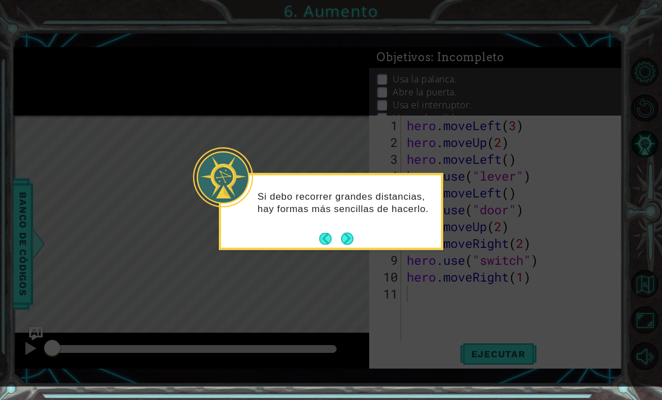
click at [348, 239] on button "Next" at bounding box center [347, 238] width 12 height 12
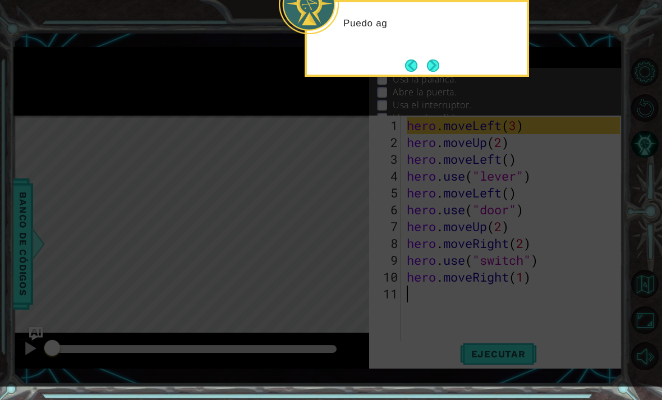
click at [433, 60] on button "Next" at bounding box center [433, 65] width 12 height 12
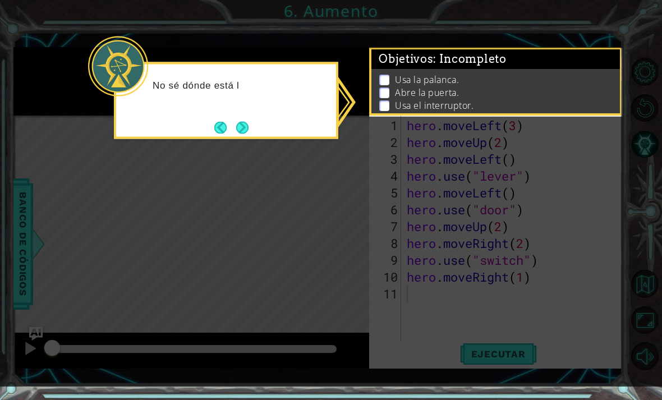
click at [313, 201] on icon at bounding box center [331, 193] width 662 height 386
click at [241, 127] on button "Next" at bounding box center [242, 127] width 13 height 13
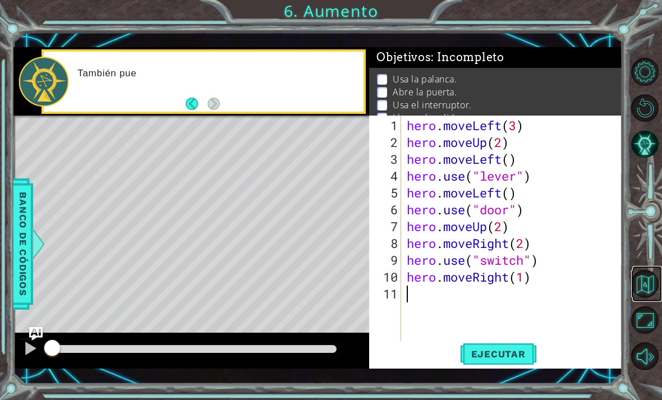
click at [643, 298] on button "Volver al mapa" at bounding box center [645, 284] width 28 height 28
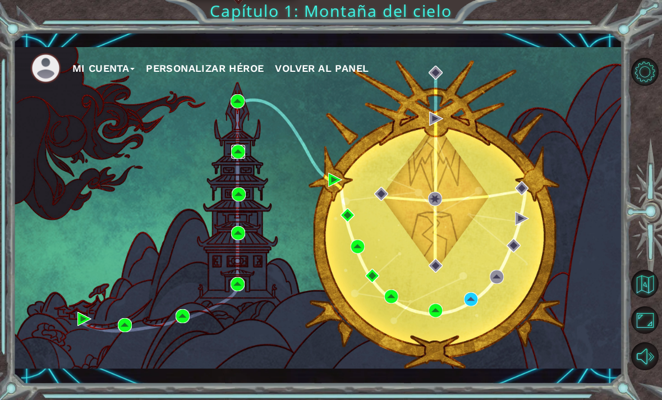
click at [237, 149] on img at bounding box center [238, 152] width 14 height 14
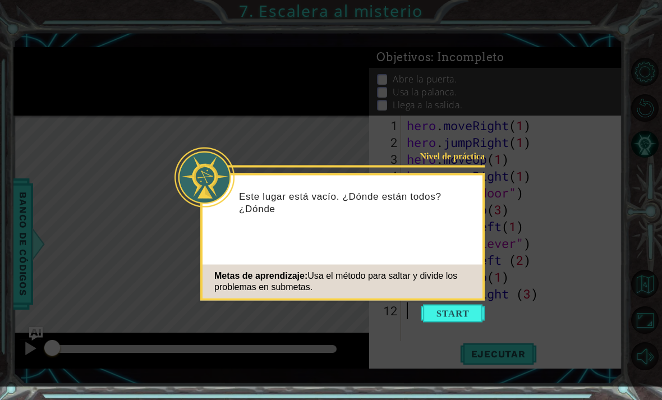
click at [444, 320] on button "Start" at bounding box center [453, 314] width 64 height 18
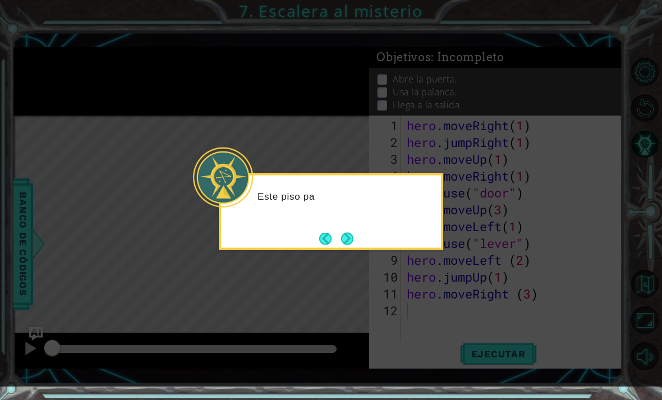
click at [344, 239] on button "Next" at bounding box center [347, 238] width 12 height 12
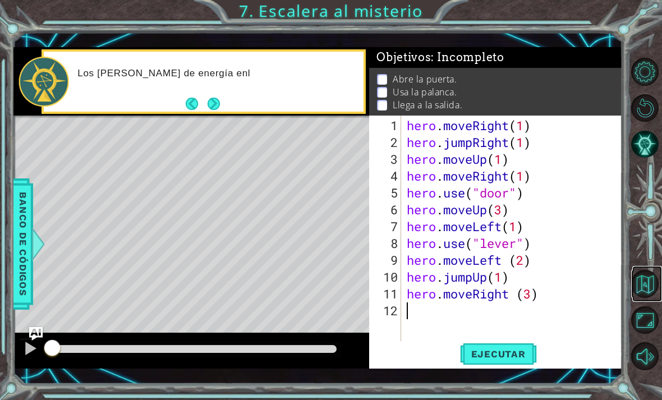
click at [647, 298] on button "Volver al mapa" at bounding box center [645, 284] width 28 height 28
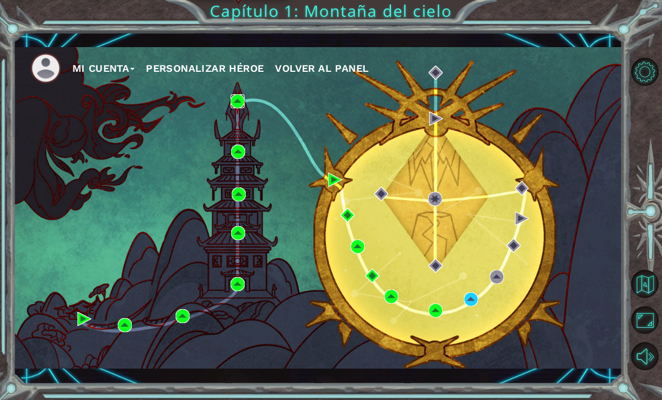
click at [237, 94] on img at bounding box center [237, 101] width 14 height 14
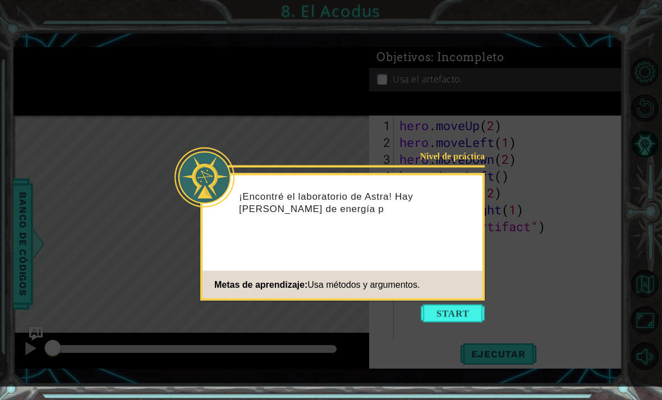
click at [463, 317] on button "Start" at bounding box center [453, 314] width 64 height 18
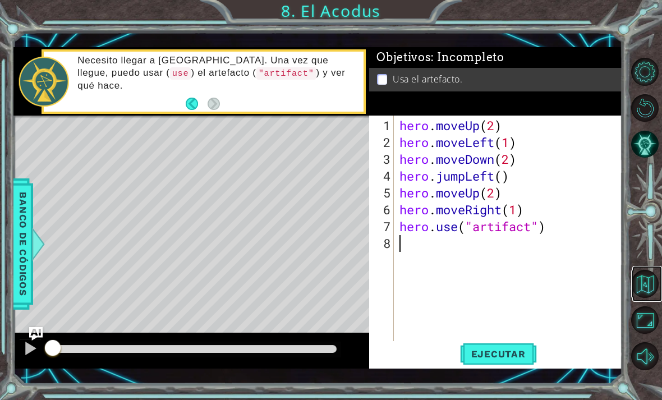
click at [645, 298] on button "Volver al mapa" at bounding box center [645, 284] width 28 height 28
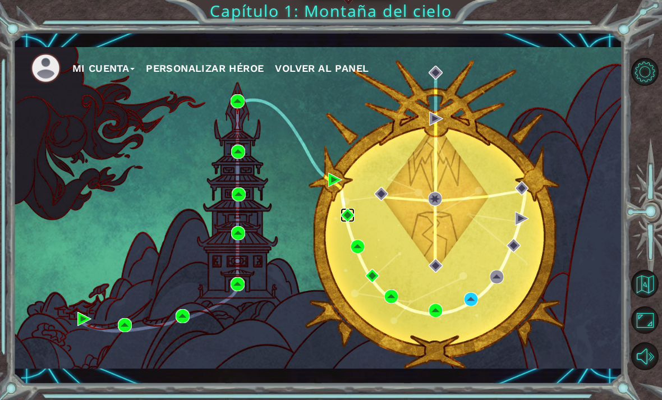
click at [344, 216] on img at bounding box center [347, 215] width 14 height 14
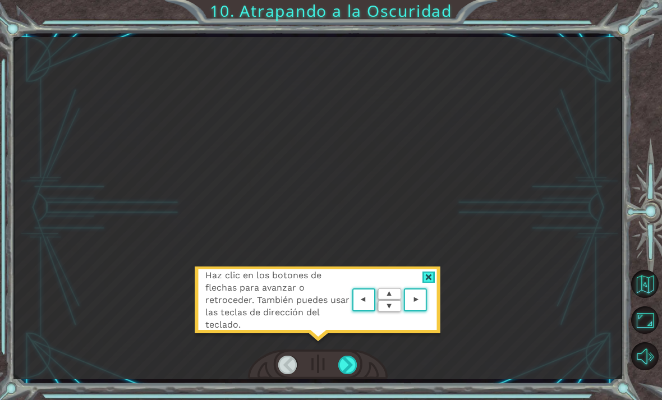
click at [429, 269] on div "Haz clic en los botones de flechas para avanzar o retroceder. También puedes us…" at bounding box center [317, 305] width 247 height 79
click at [424, 278] on div at bounding box center [428, 277] width 13 height 12
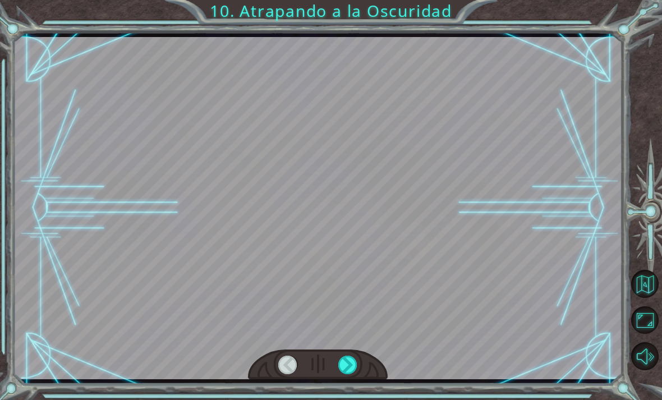
click at [428, 272] on div at bounding box center [317, 208] width 609 height 342
click at [641, 298] on button "Volver al mapa" at bounding box center [645, 284] width 28 height 28
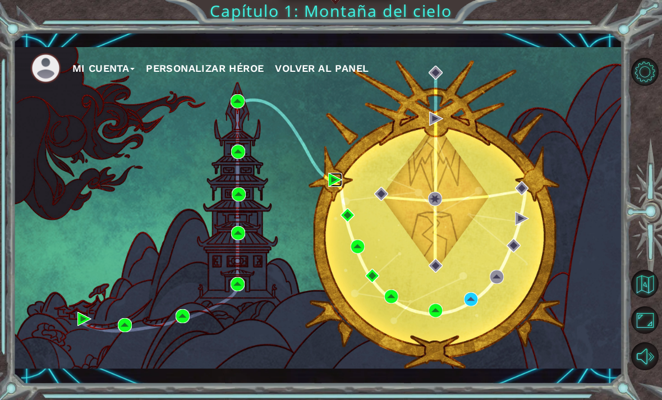
click at [331, 178] on img at bounding box center [335, 180] width 14 height 14
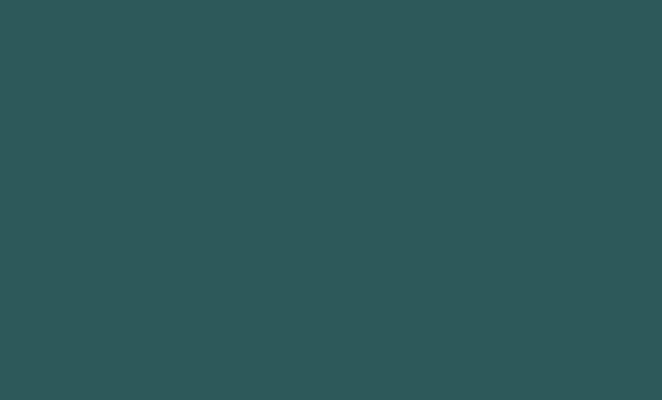
click at [333, 181] on body at bounding box center [331, 200] width 662 height 400
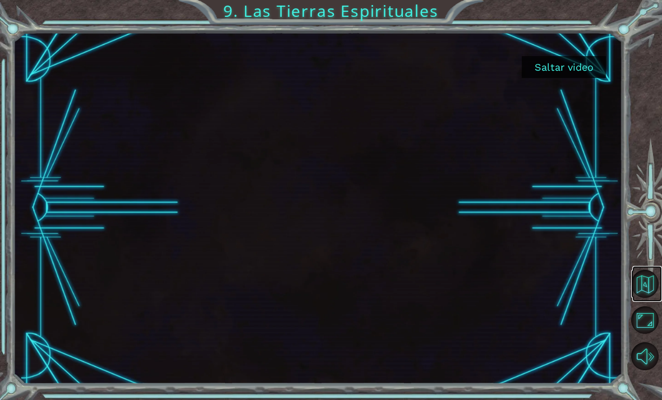
click at [639, 298] on button "Volver al mapa" at bounding box center [645, 284] width 28 height 28
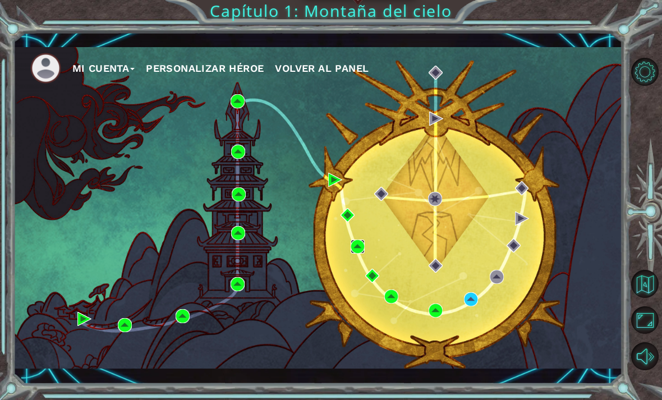
click at [363, 241] on img at bounding box center [358, 246] width 14 height 14
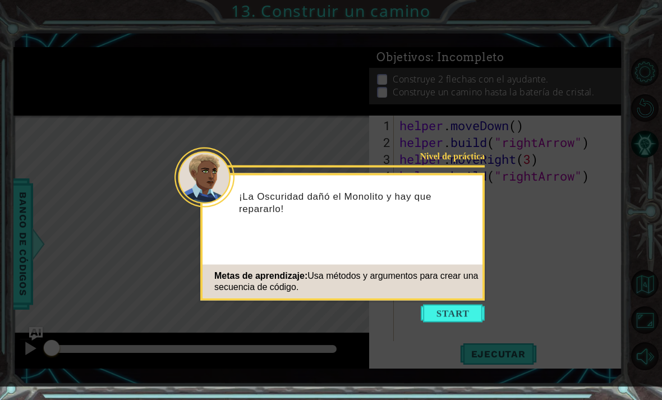
click at [463, 320] on button "Start" at bounding box center [453, 314] width 64 height 18
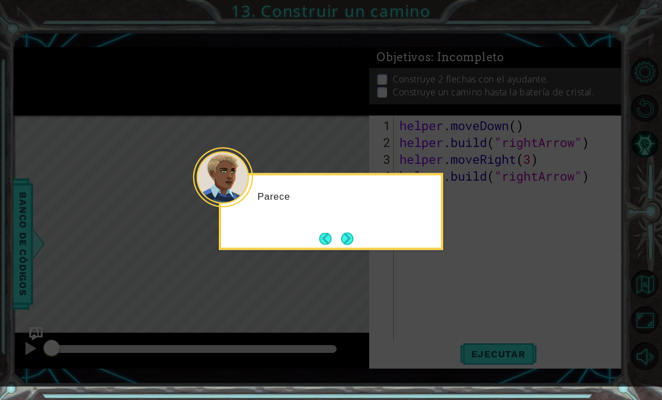
click at [620, 231] on icon at bounding box center [331, 193] width 662 height 386
click at [352, 245] on button "Next" at bounding box center [347, 238] width 12 height 12
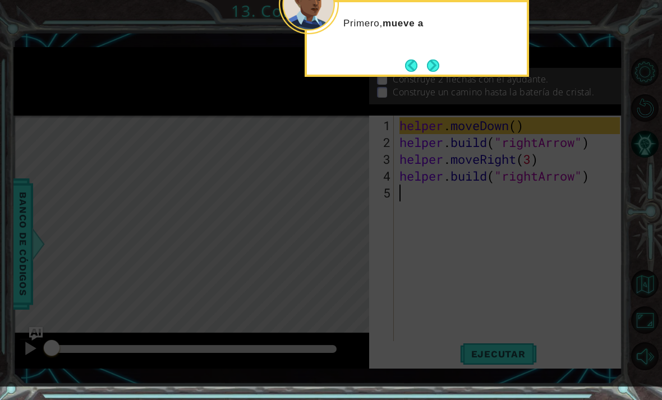
click at [440, 59] on button "Next" at bounding box center [433, 65] width 13 height 13
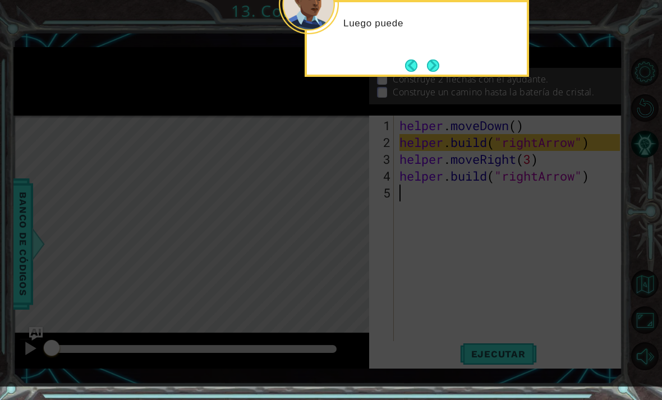
click at [431, 61] on button "Next" at bounding box center [433, 65] width 12 height 12
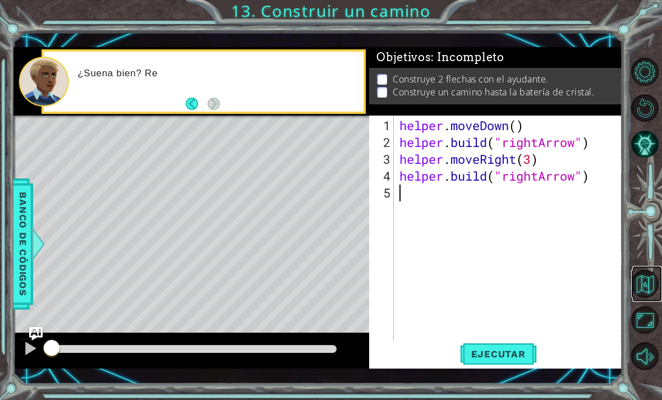
click at [640, 298] on button "Volver al mapa" at bounding box center [645, 284] width 28 height 28
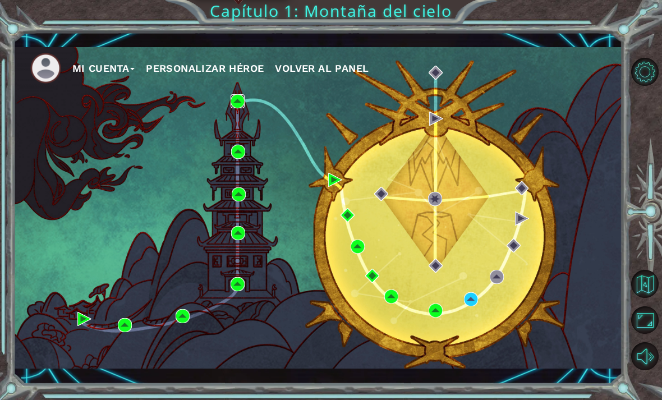
click at [239, 99] on img at bounding box center [237, 101] width 14 height 14
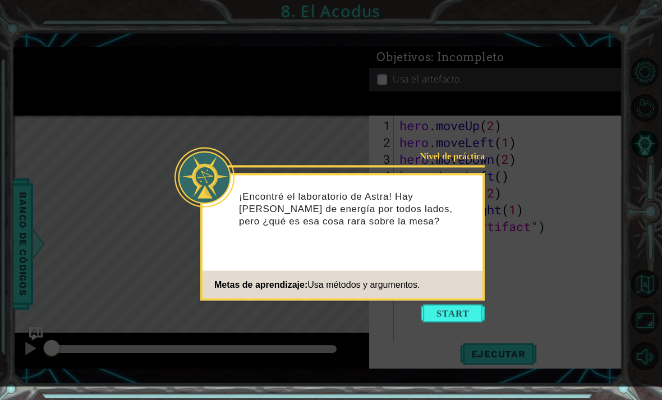
click at [457, 310] on button "Start" at bounding box center [453, 314] width 64 height 18
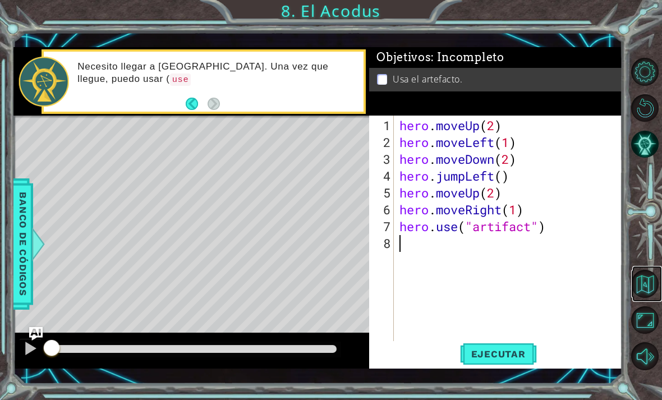
click at [639, 298] on button "Volver al mapa" at bounding box center [645, 284] width 28 height 28
